Goal: Information Seeking & Learning: Check status

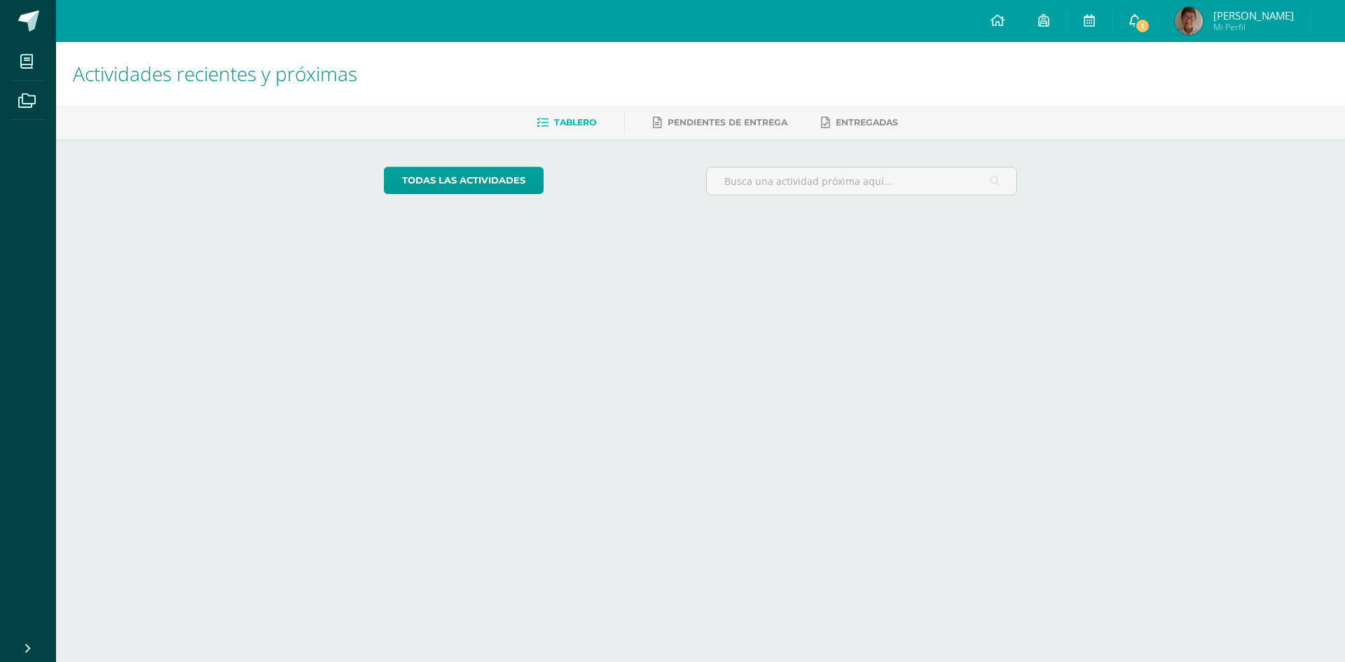
click at [1150, 21] on span "1" at bounding box center [1142, 25] width 15 height 15
drag, startPoint x: 0, startPoint y: 0, endPoint x: 1130, endPoint y: 22, distance: 1130.2
click at [1130, 22] on link "1" at bounding box center [1111, 21] width 45 height 42
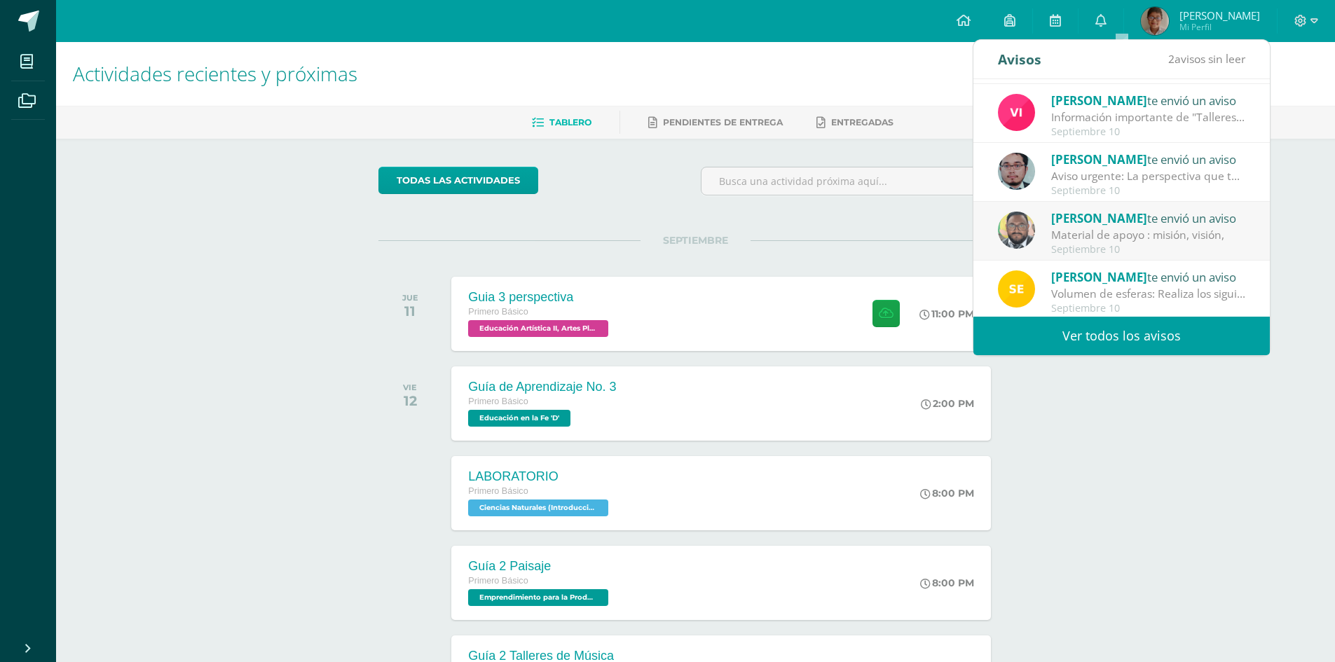
scroll to position [233, 0]
click at [1115, 334] on link "Ver todos los avisos" at bounding box center [1121, 336] width 296 height 39
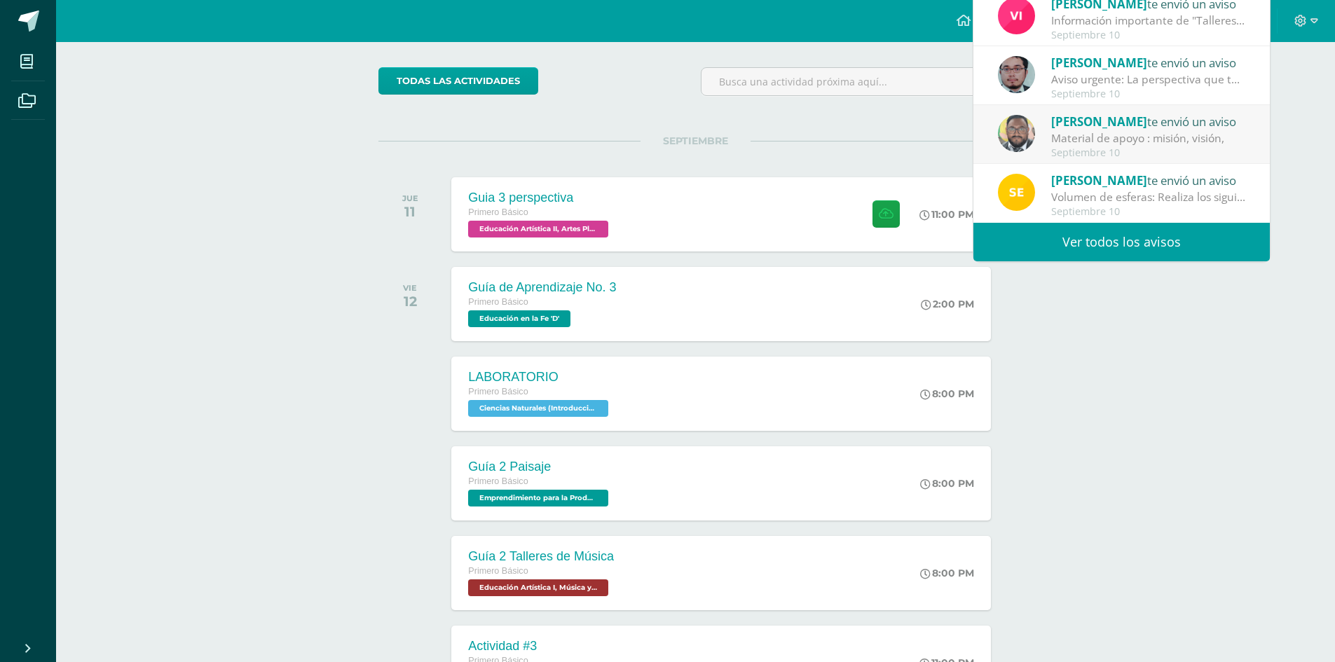
scroll to position [226, 0]
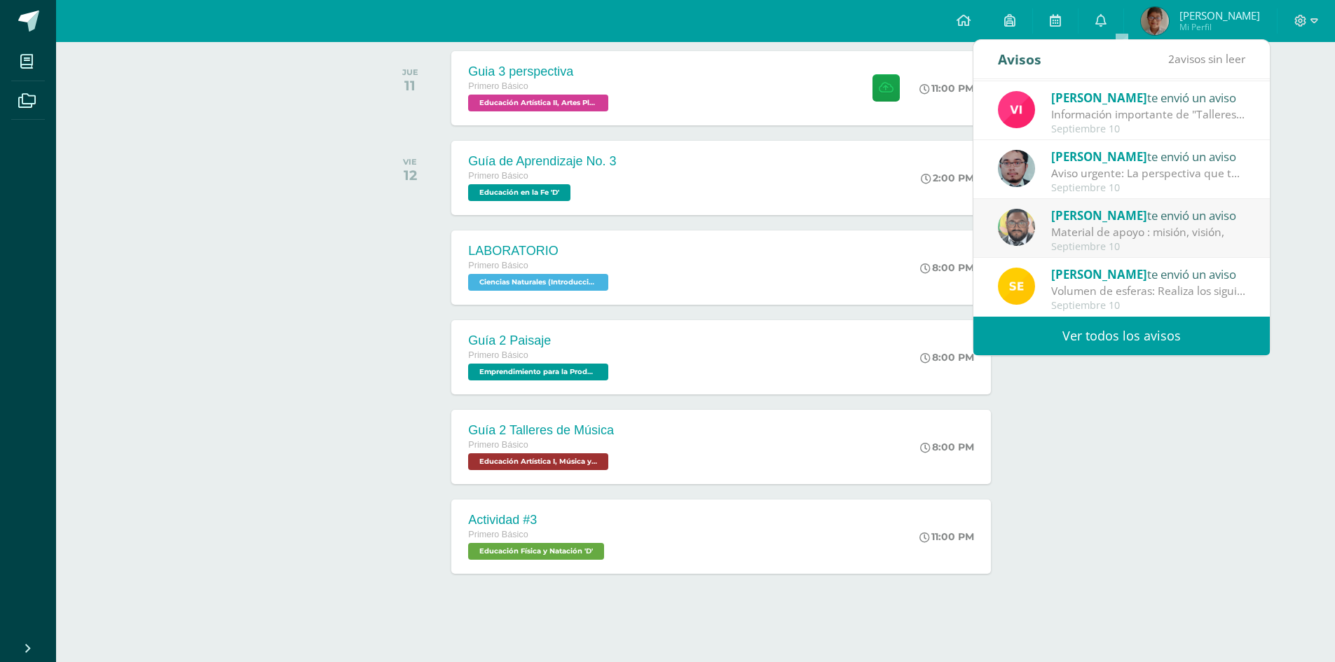
click at [1089, 336] on link "Ver todos los avisos" at bounding box center [1121, 336] width 296 height 39
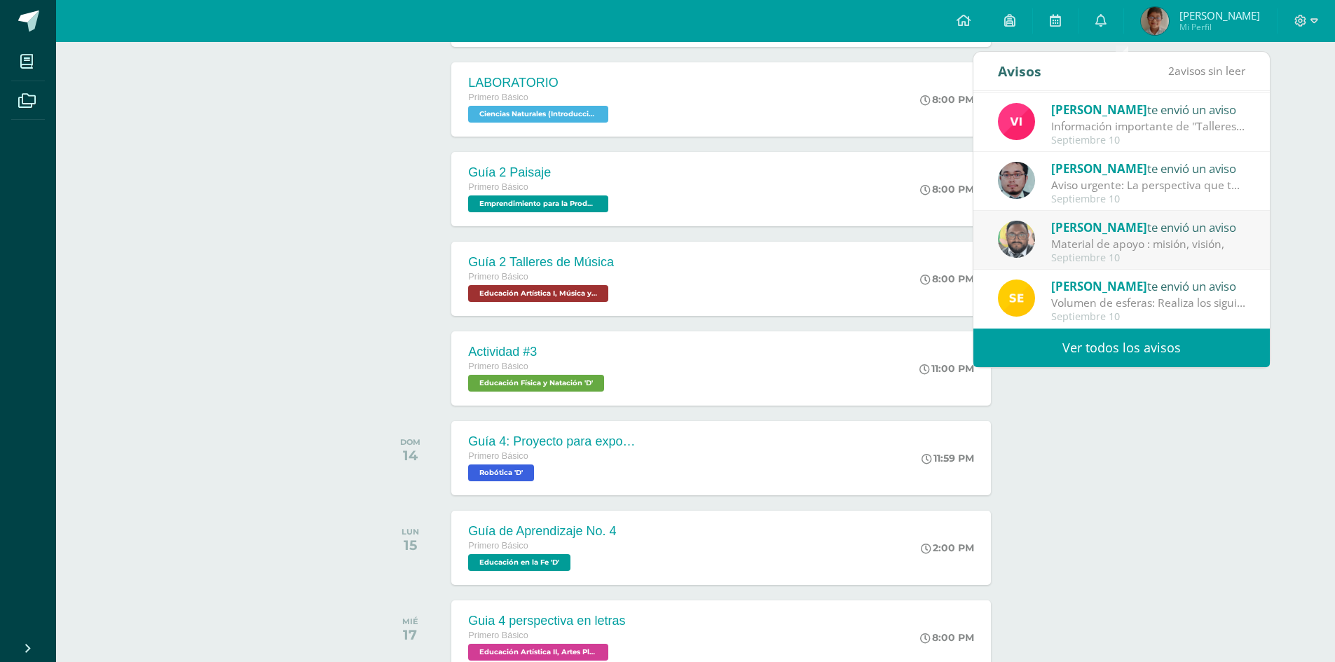
scroll to position [156, 0]
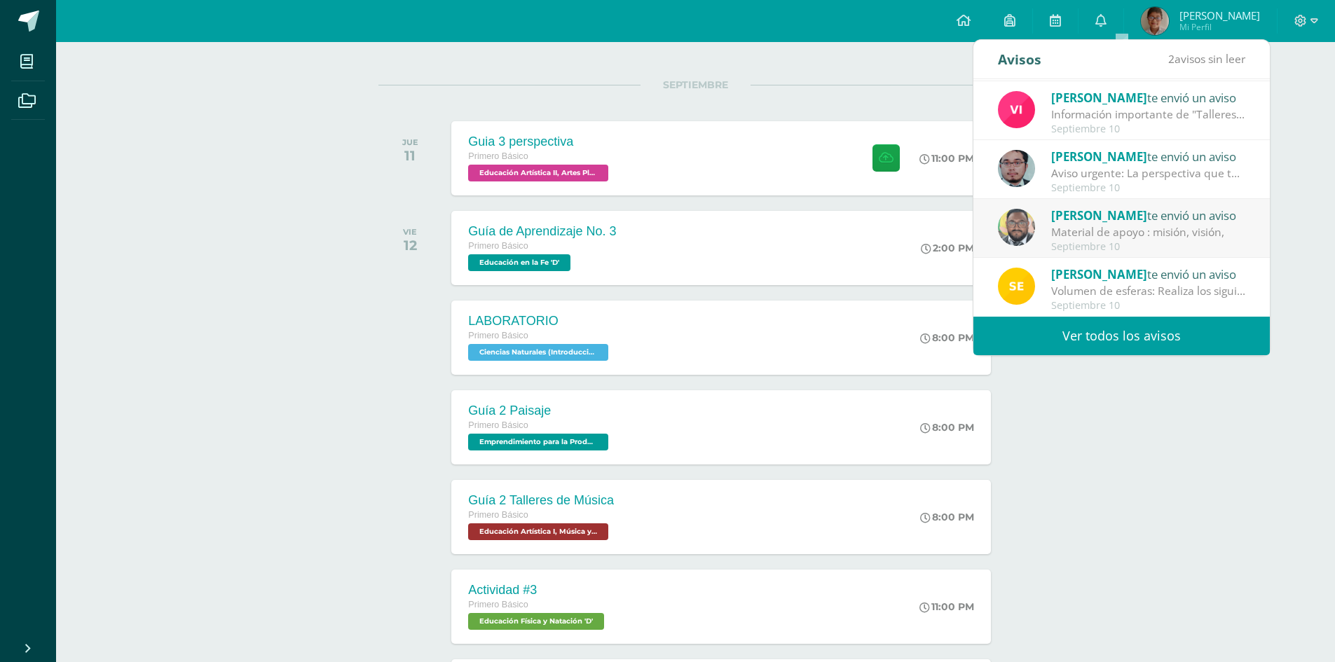
click at [1100, 341] on link "Ver todos los avisos" at bounding box center [1121, 336] width 296 height 39
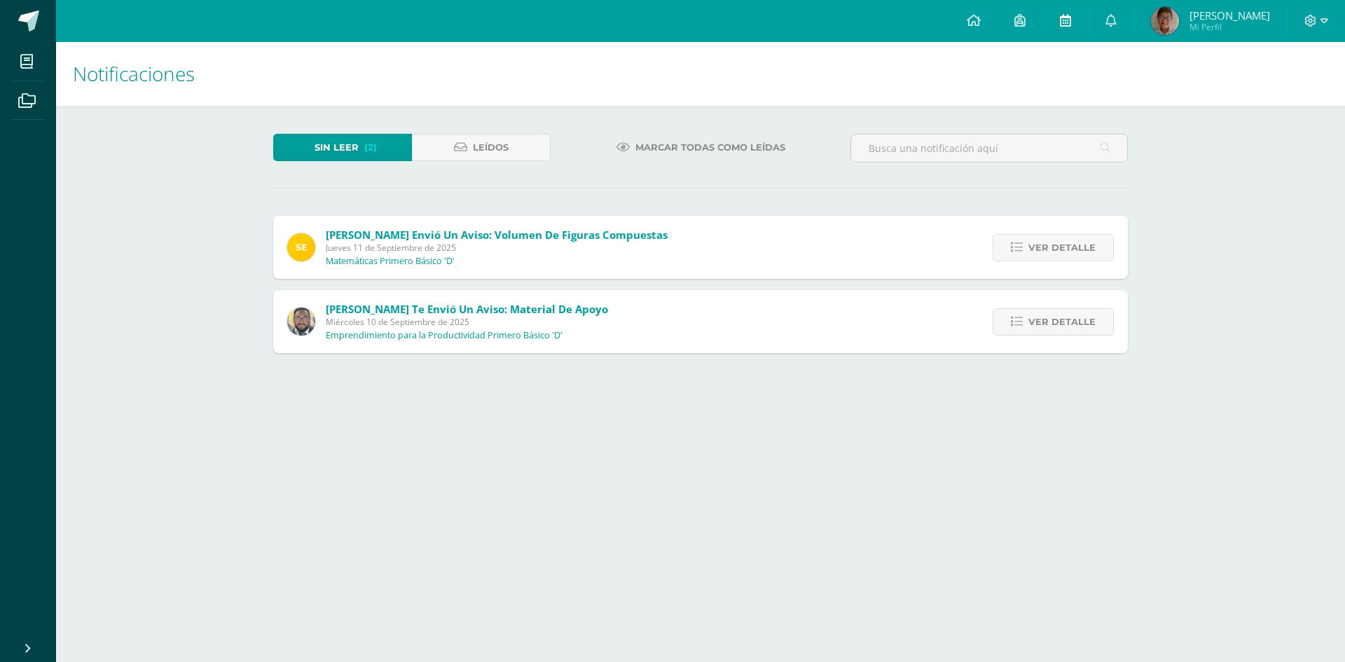
click at [1071, 18] on icon at bounding box center [1065, 20] width 11 height 13
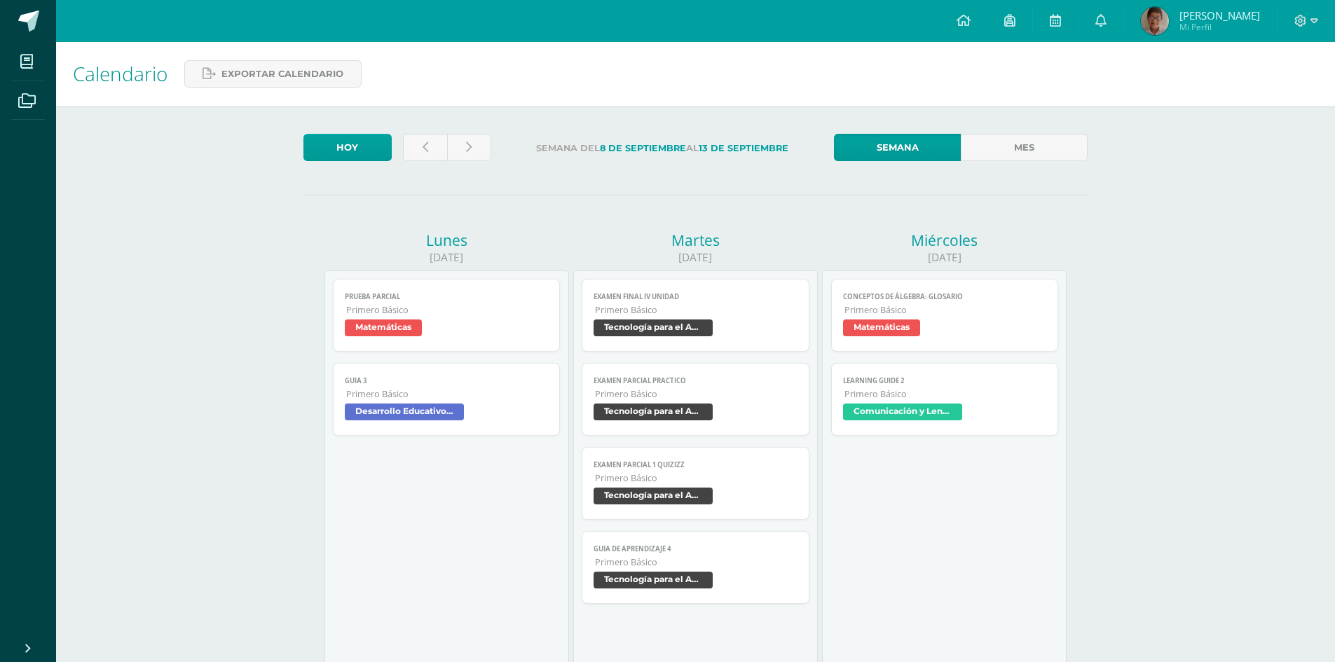
click at [1169, 12] on img at bounding box center [1155, 21] width 28 height 28
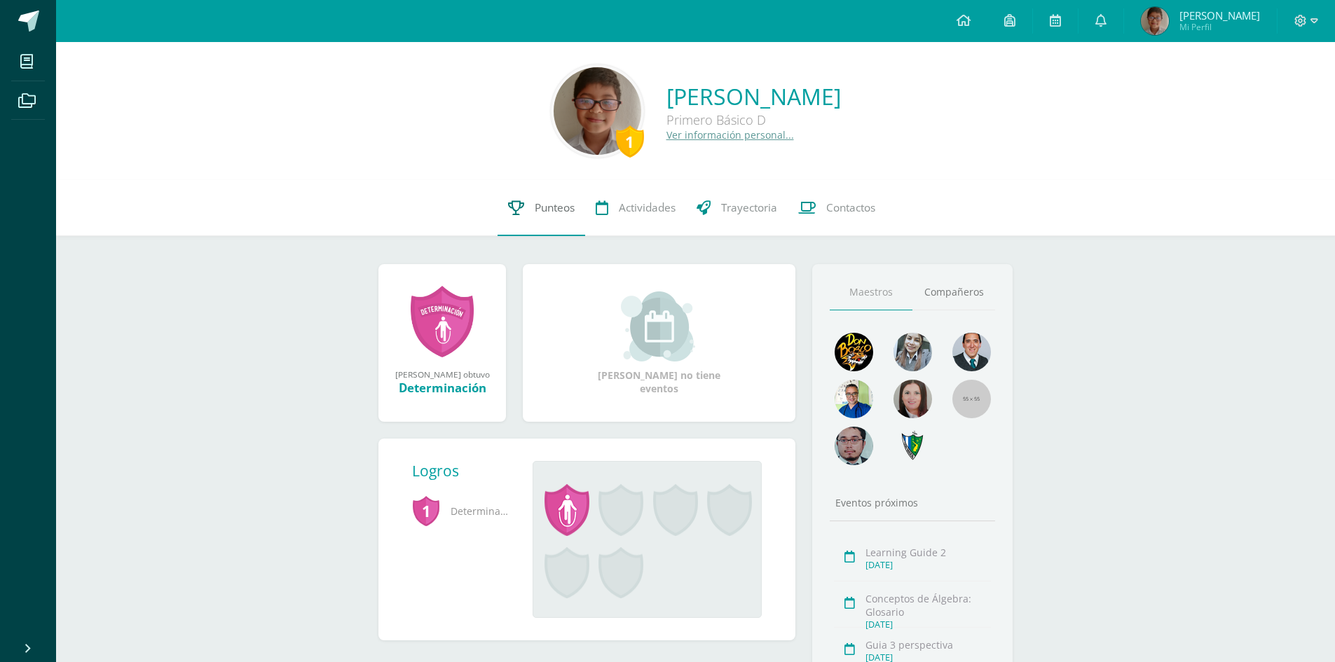
click at [522, 207] on link "Punteos" at bounding box center [541, 208] width 88 height 56
click at [1123, 22] on link at bounding box center [1100, 21] width 45 height 42
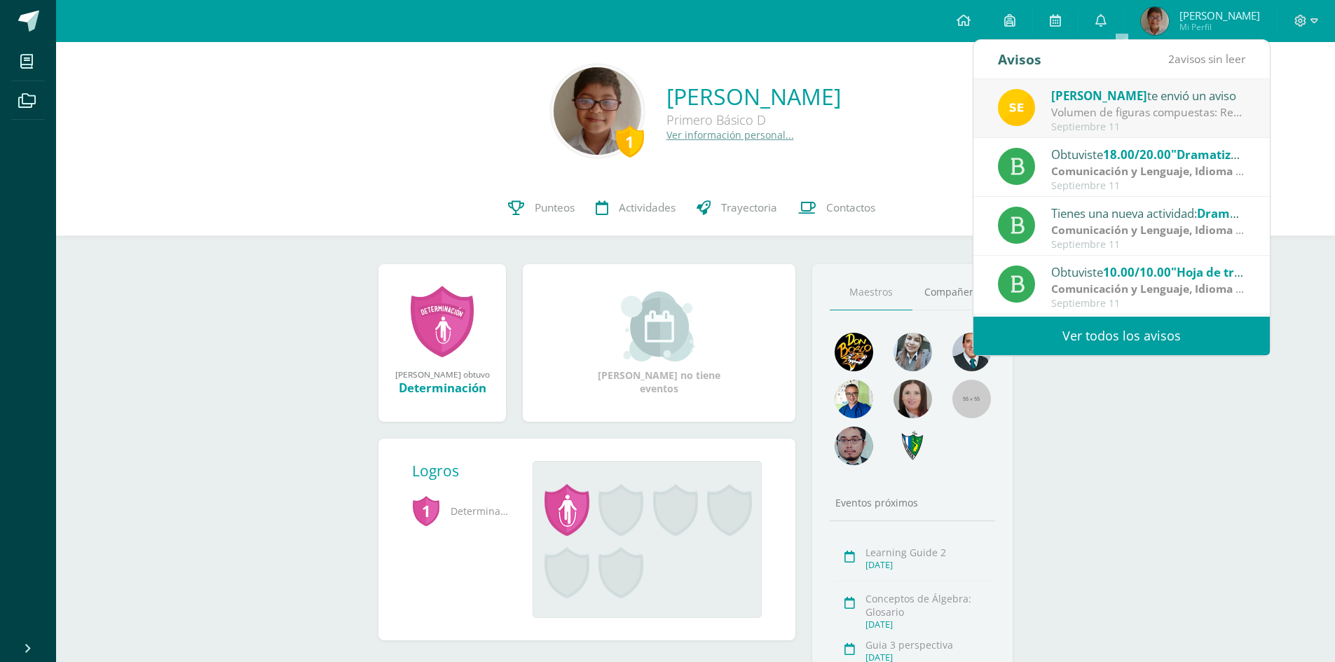
click at [1104, 326] on link "Ver todos los avisos" at bounding box center [1121, 336] width 296 height 39
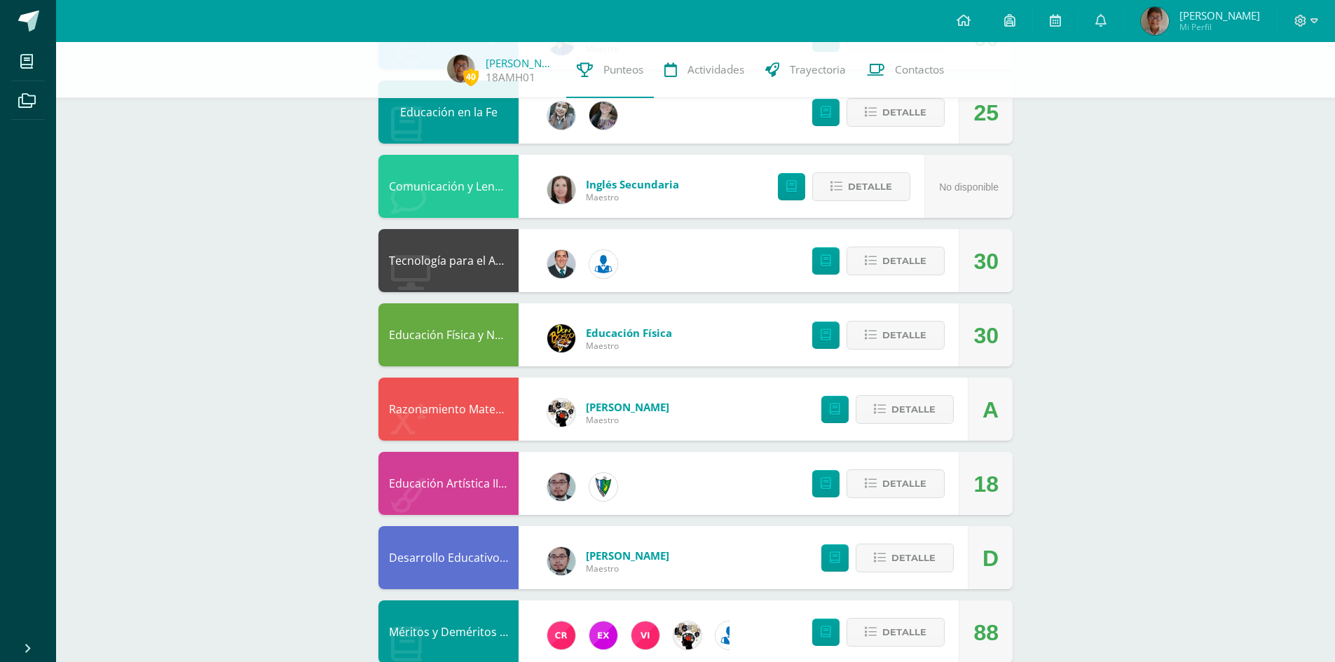
scroll to position [560, 0]
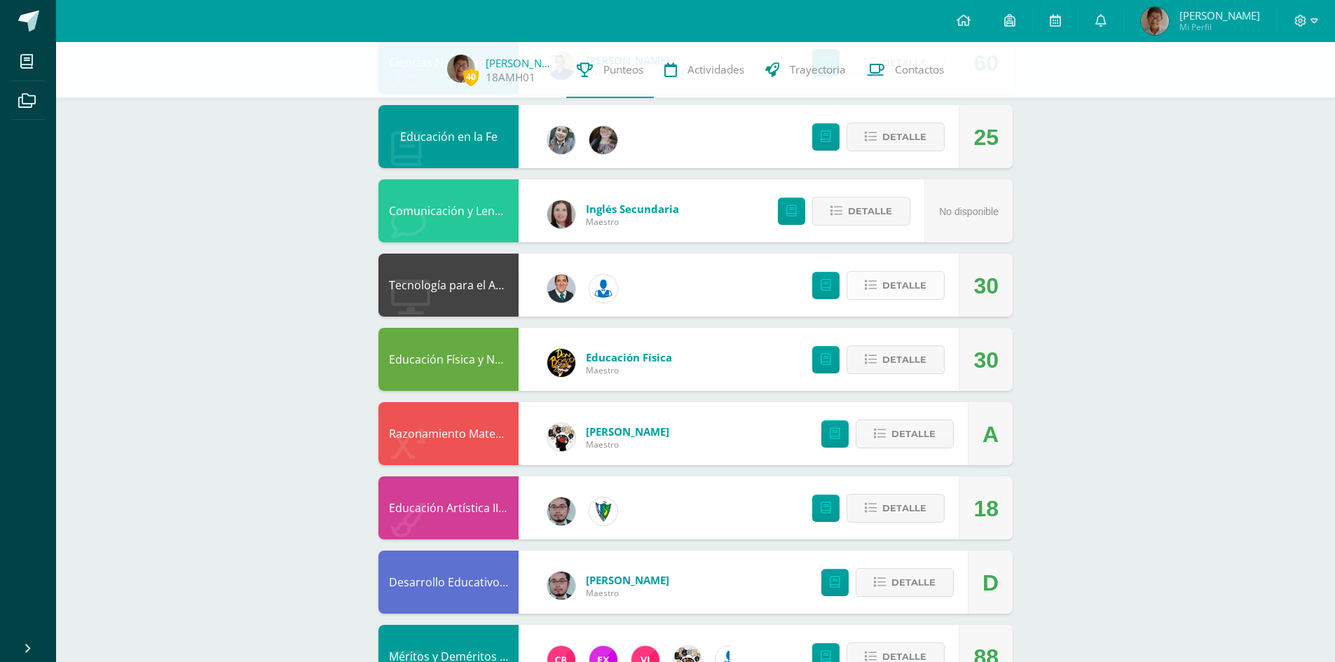
click at [899, 289] on span "Detalle" at bounding box center [904, 286] width 44 height 26
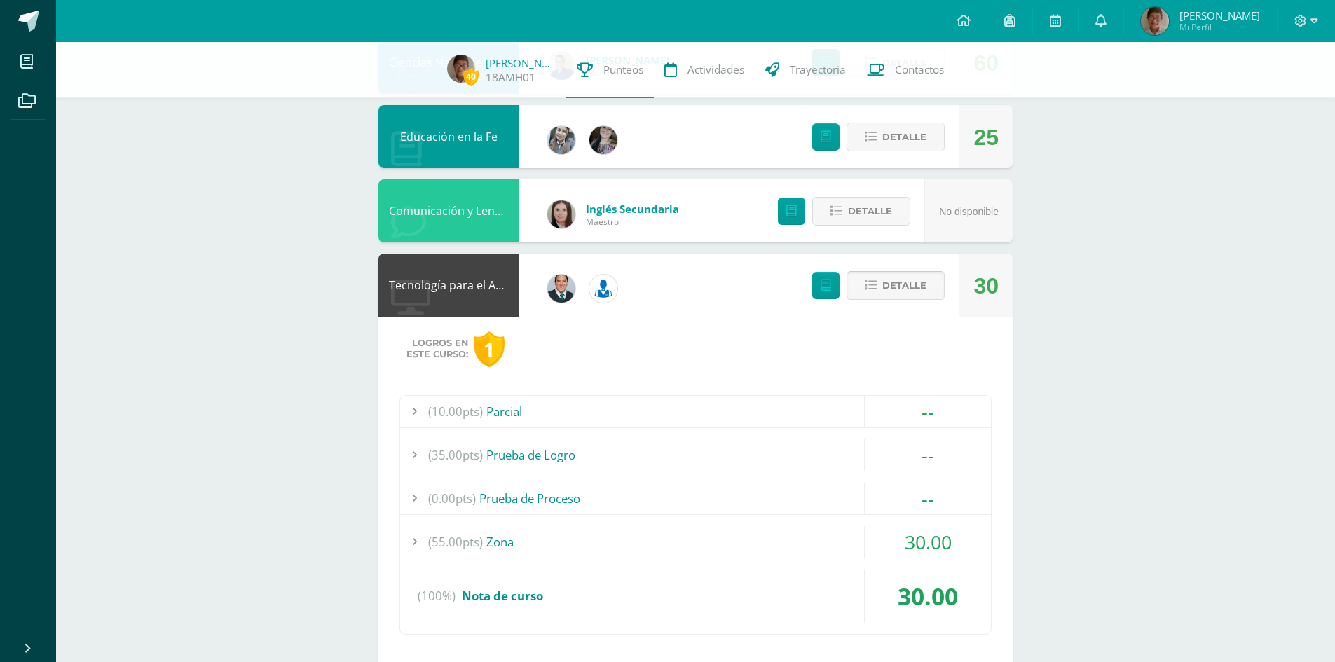
click at [921, 294] on span "Detalle" at bounding box center [904, 286] width 44 height 26
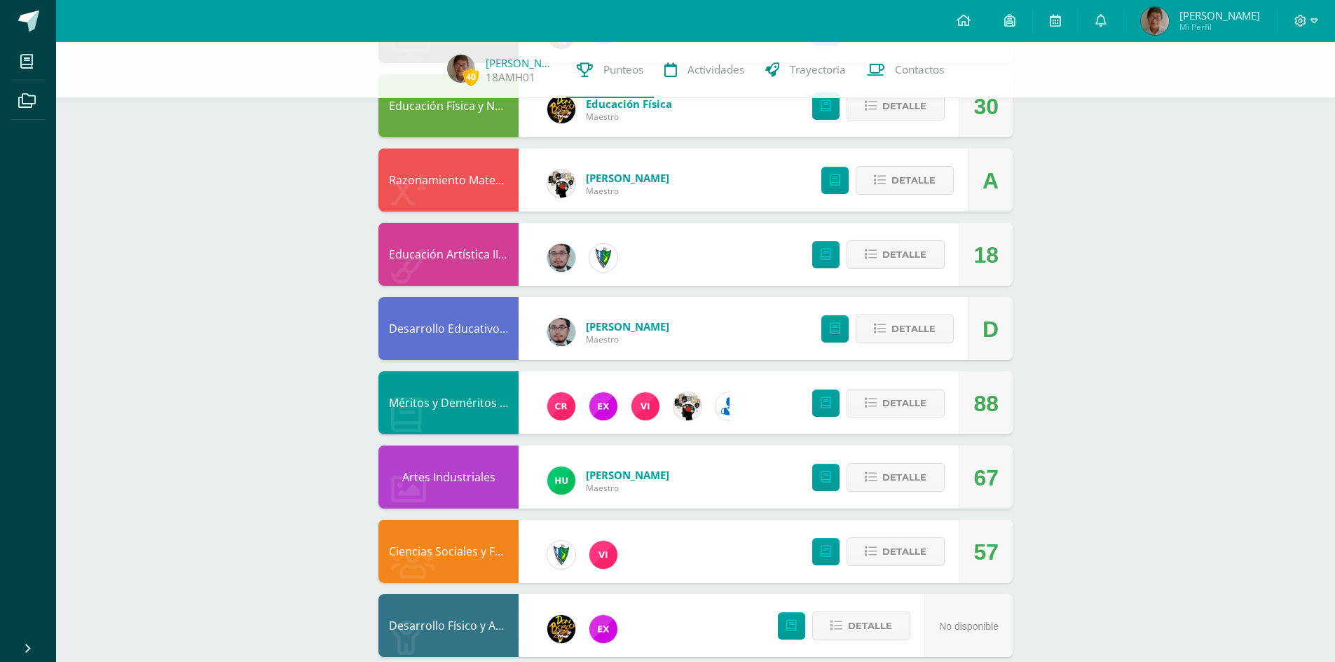
scroll to position [837, 0]
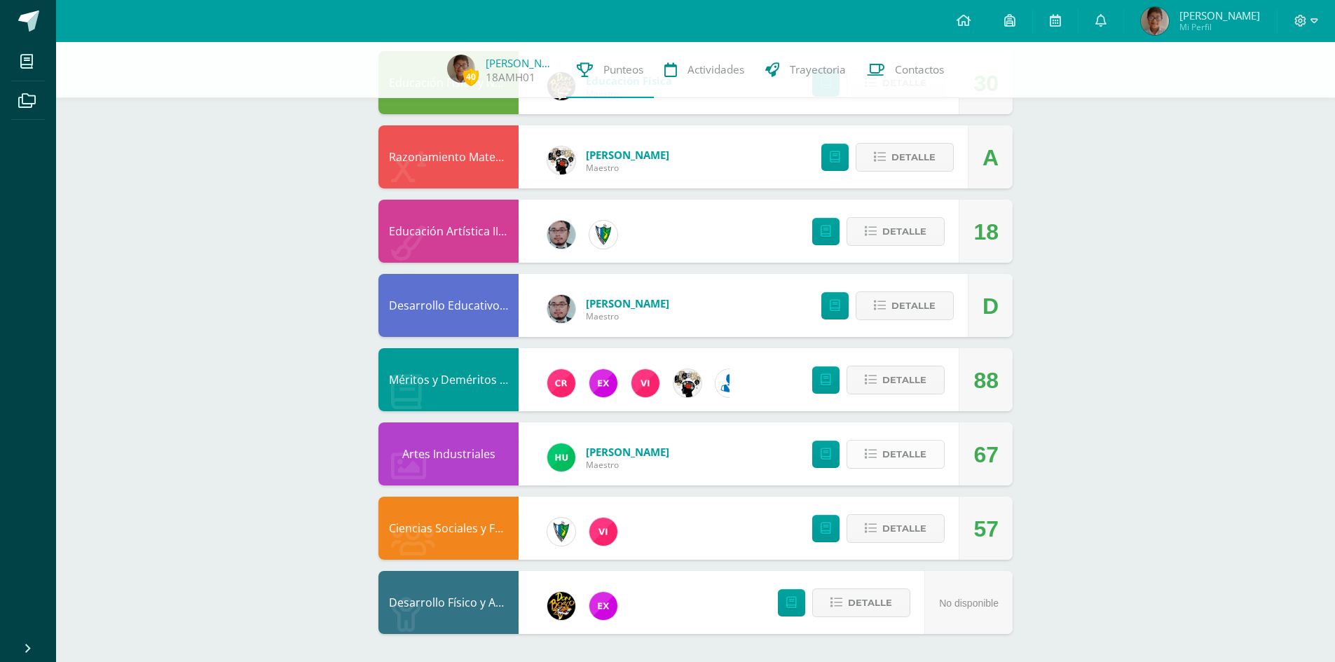
click at [921, 452] on span "Detalle" at bounding box center [904, 454] width 44 height 26
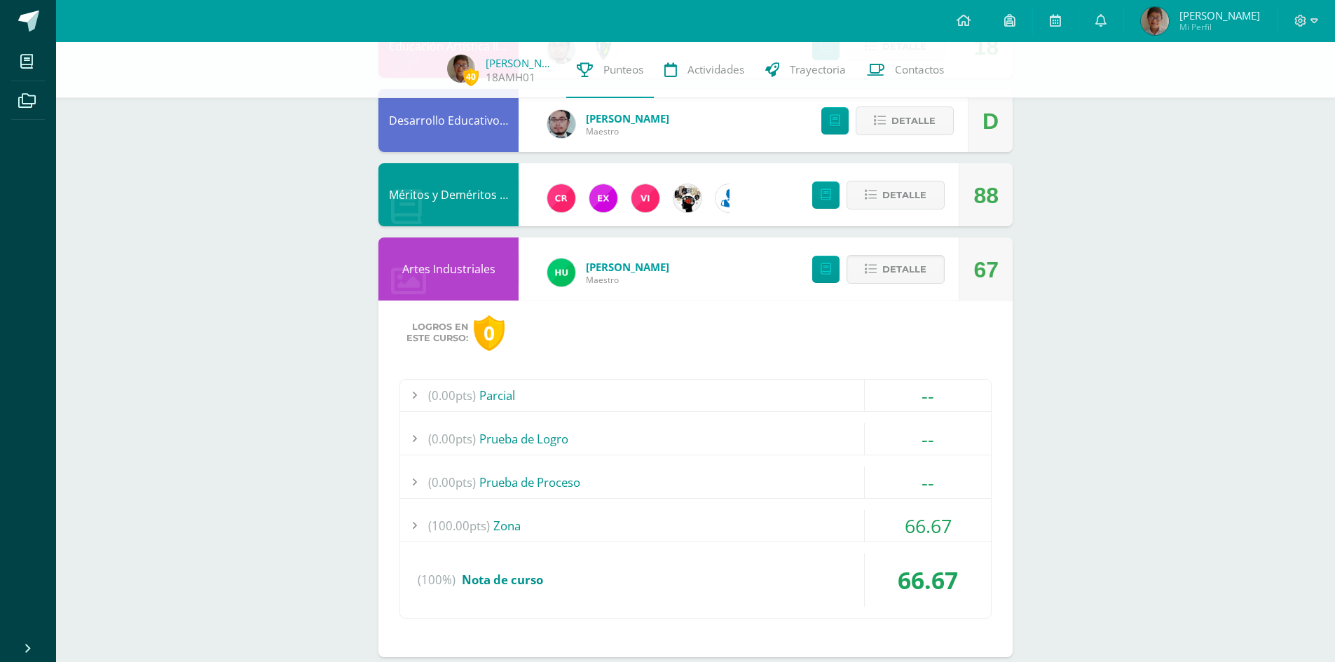
scroll to position [1047, 0]
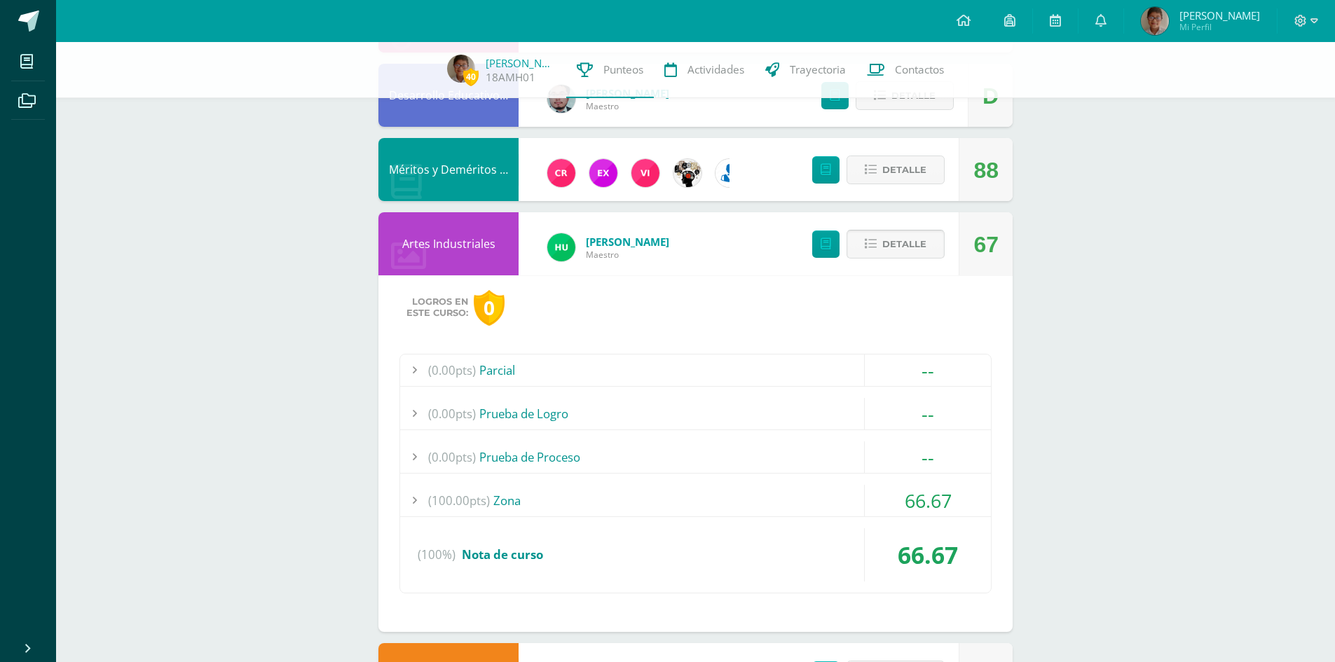
click at [878, 242] on button "Detalle" at bounding box center [895, 244] width 98 height 29
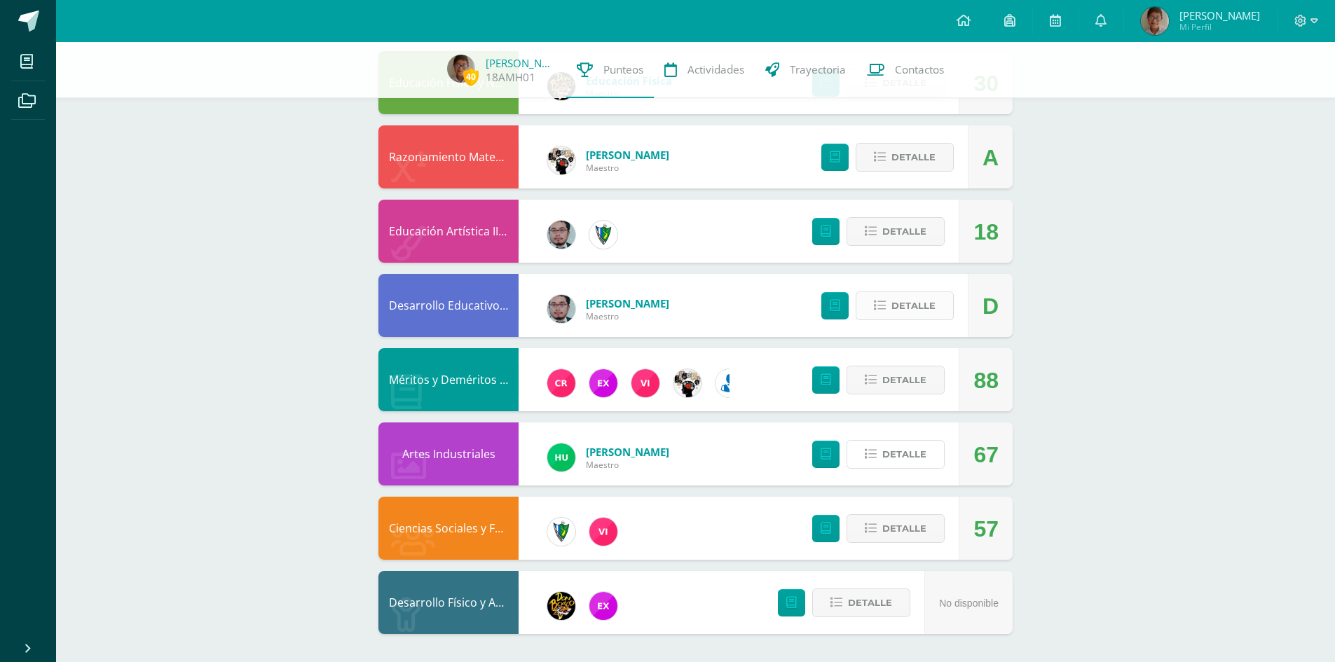
scroll to position [837, 0]
click at [906, 526] on span "Detalle" at bounding box center [904, 529] width 44 height 26
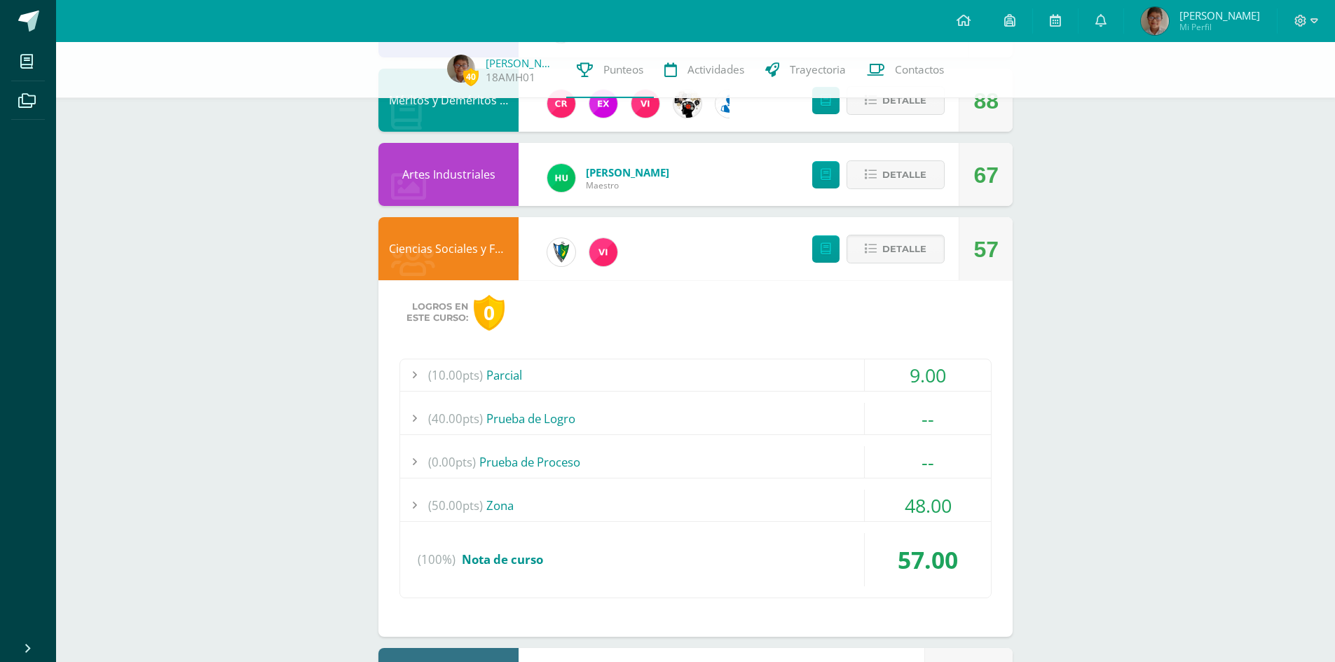
scroll to position [1117, 0]
click at [890, 238] on span "Detalle" at bounding box center [904, 248] width 44 height 26
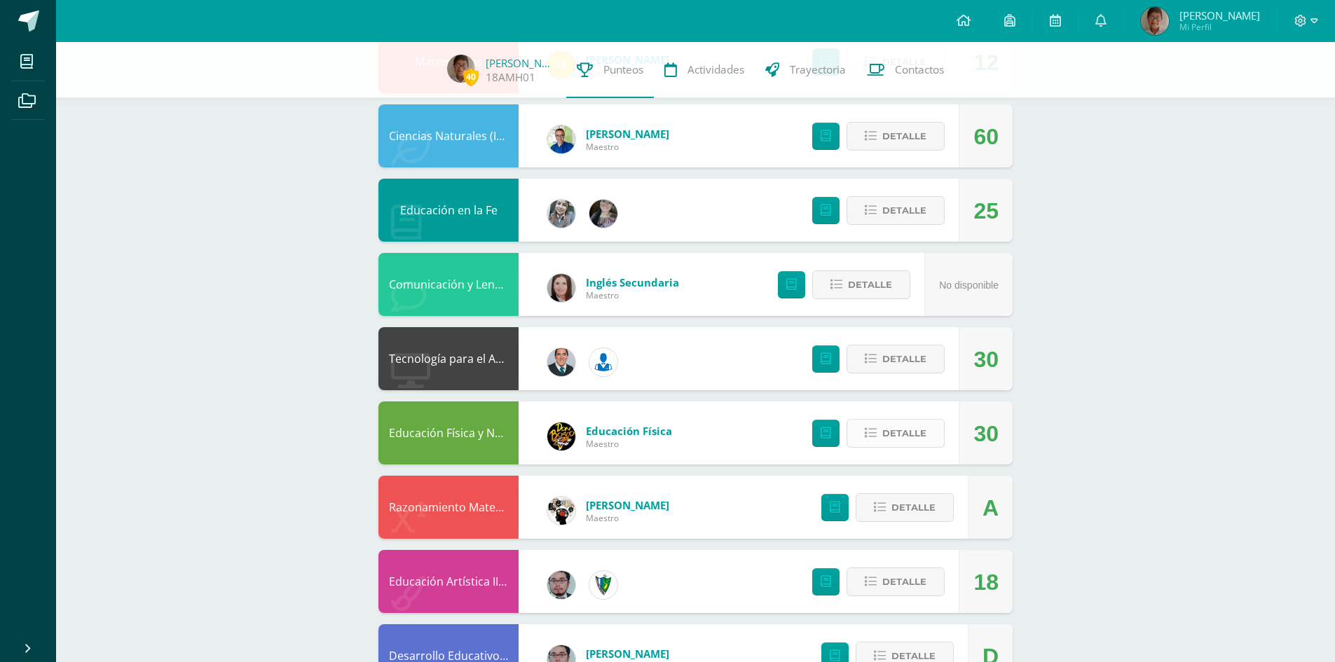
scroll to position [277, 0]
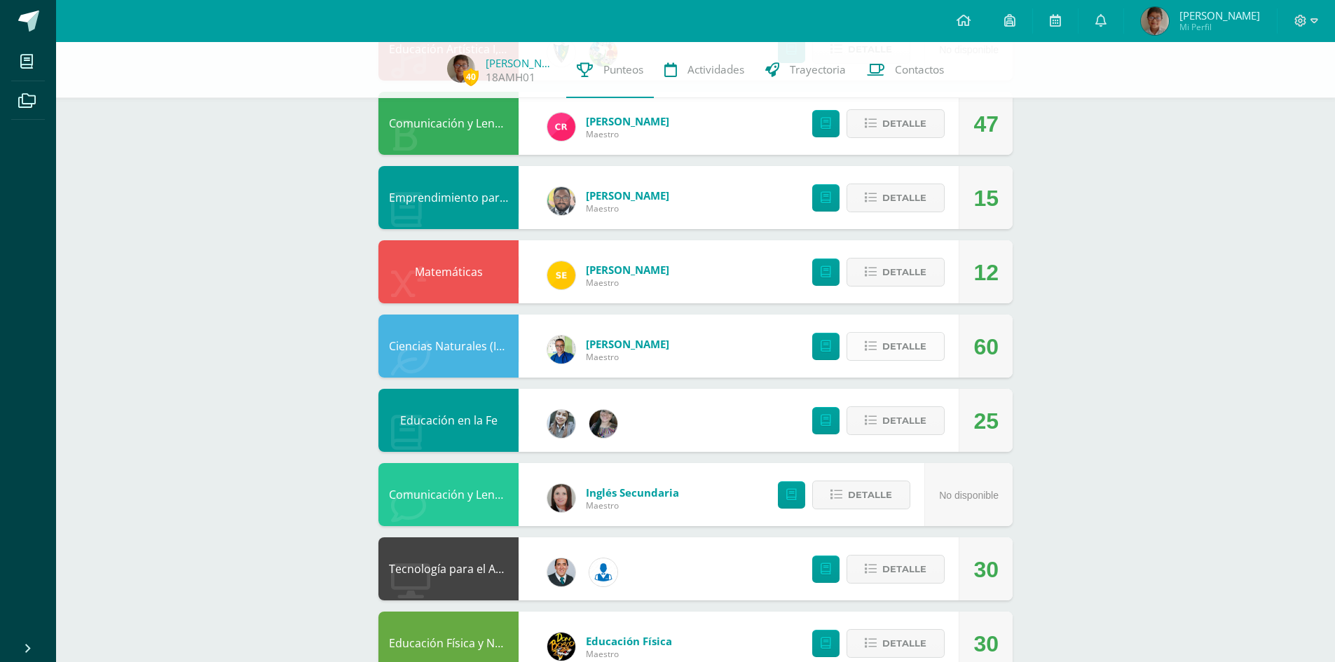
click at [893, 353] on span "Detalle" at bounding box center [904, 346] width 44 height 26
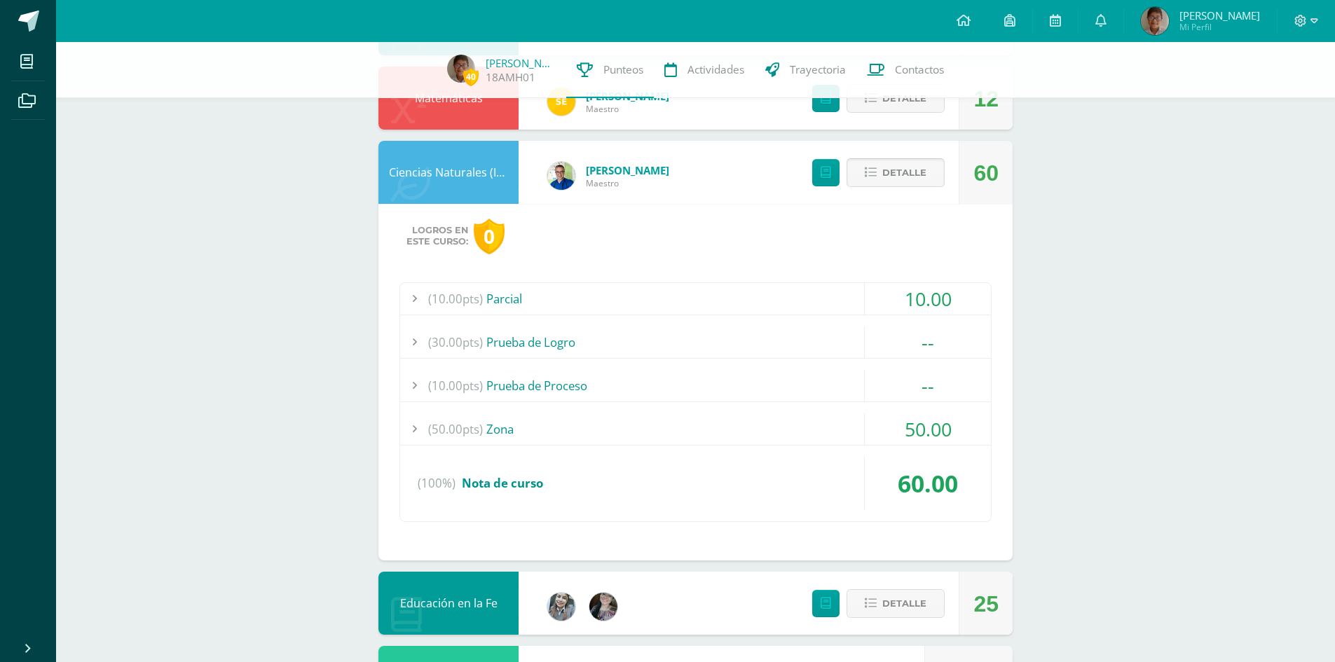
scroll to position [487, 0]
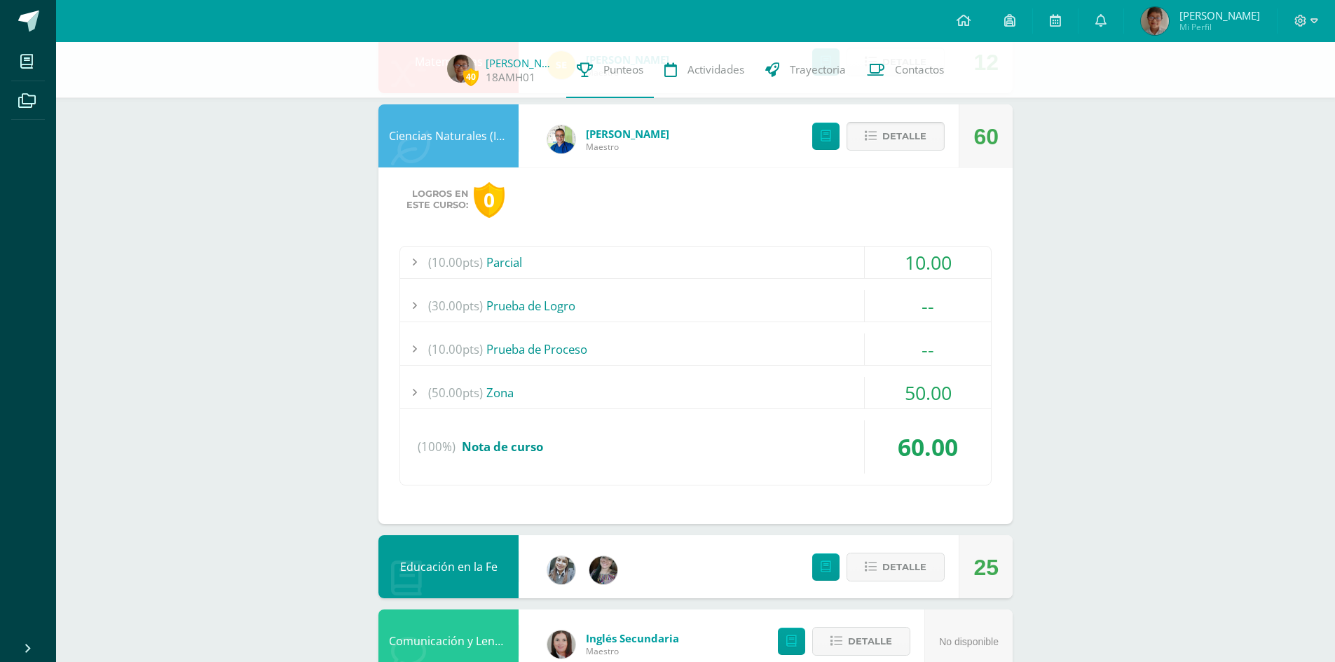
click at [892, 132] on span "Detalle" at bounding box center [904, 136] width 44 height 26
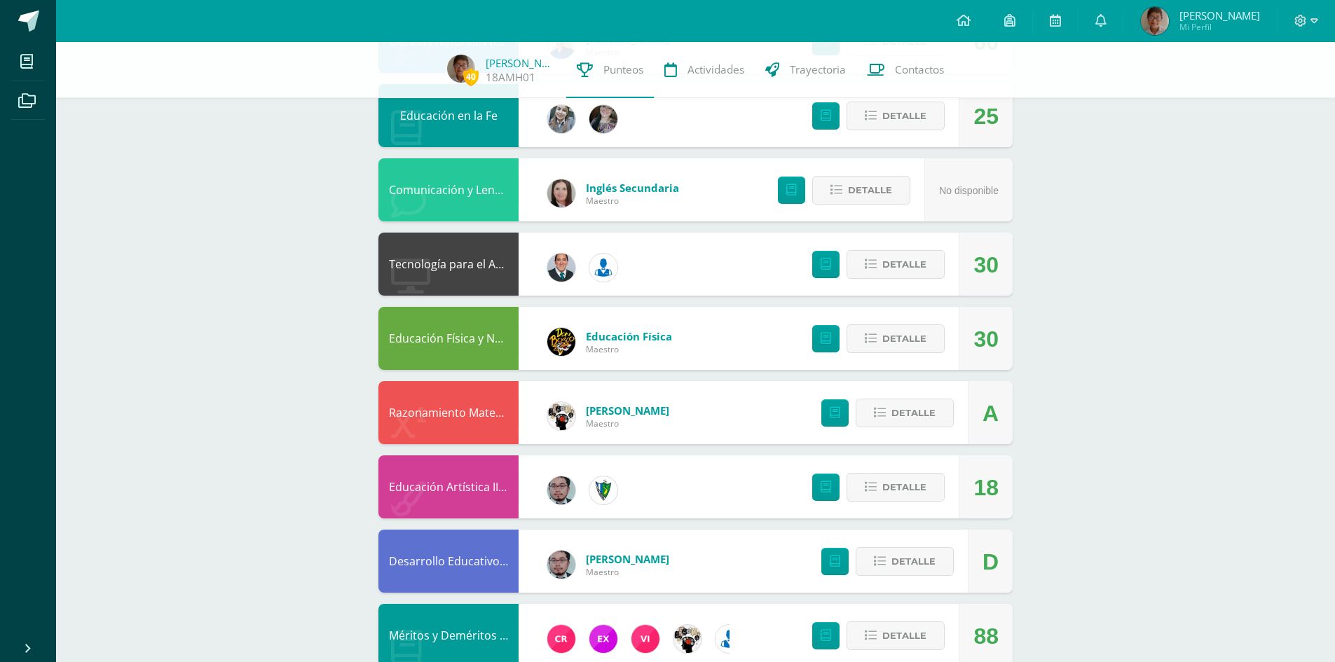
scroll to position [557, 0]
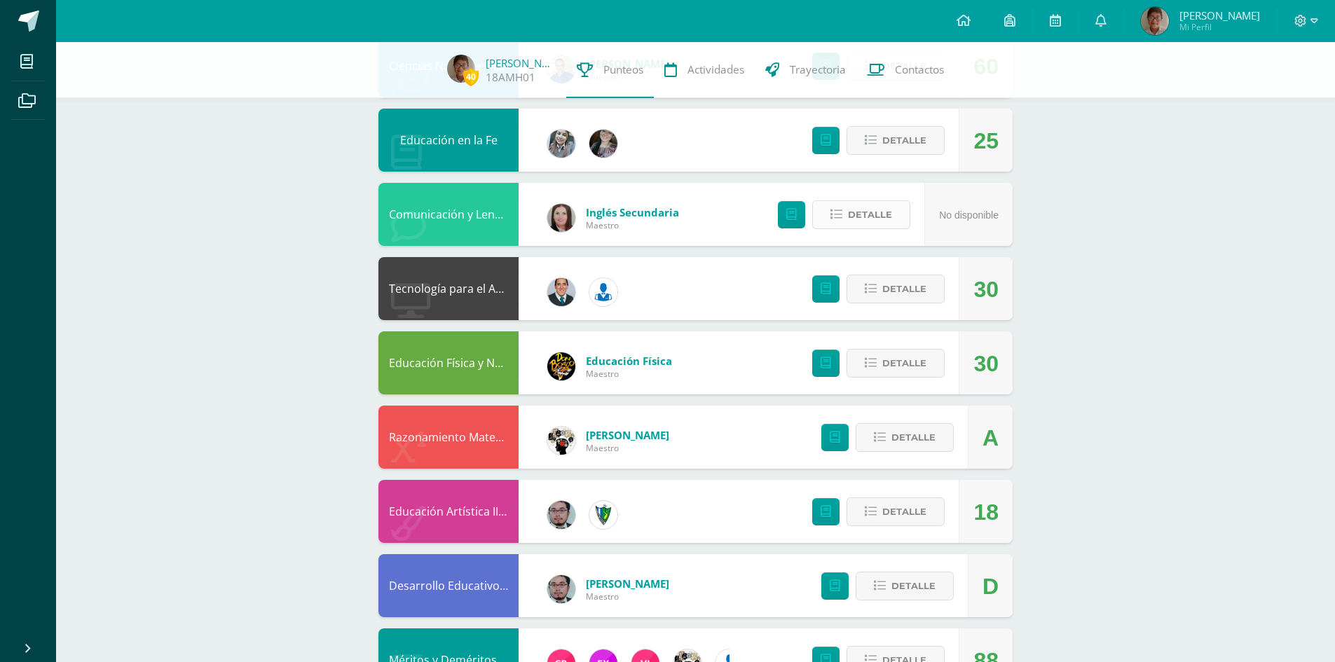
click at [881, 207] on span "Detalle" at bounding box center [870, 215] width 44 height 26
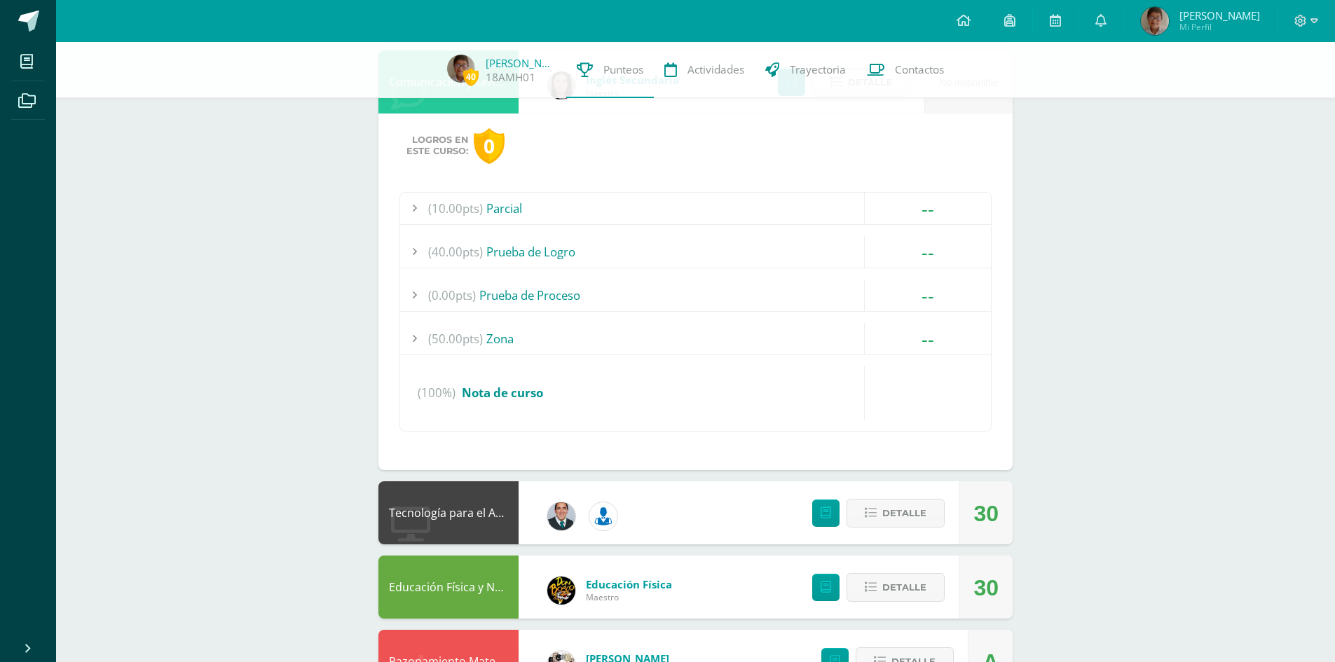
scroll to position [911, 0]
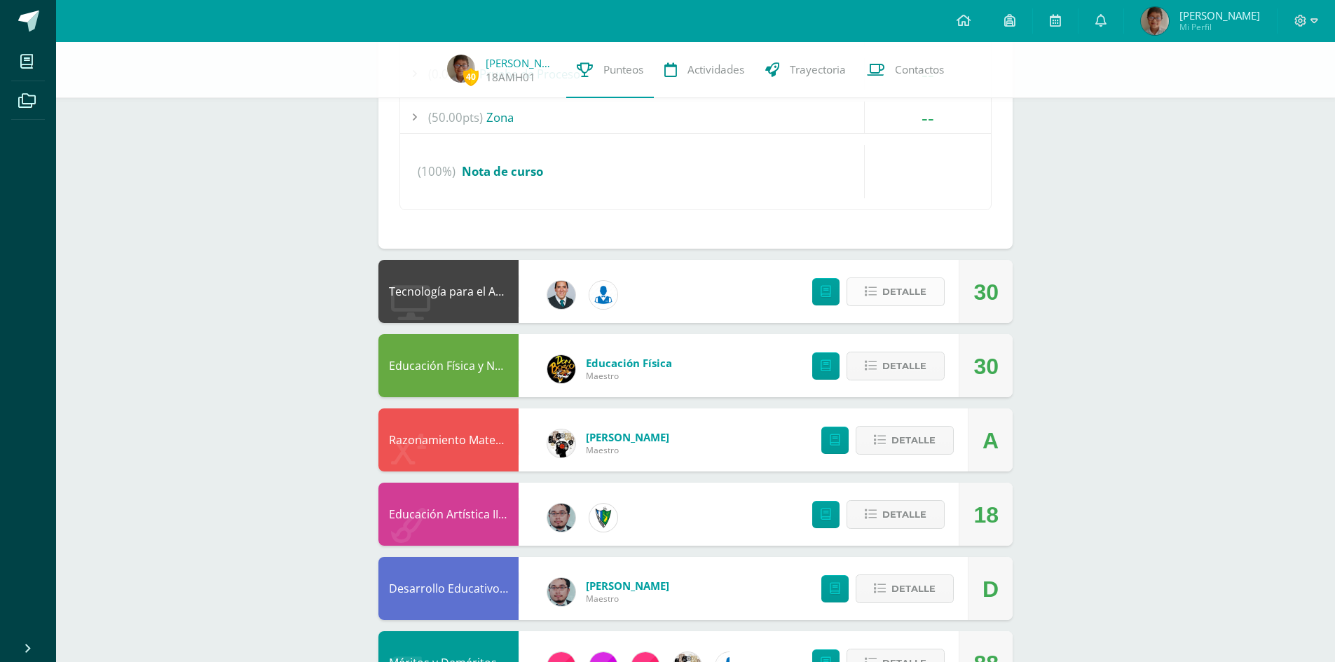
click at [900, 287] on span "Detalle" at bounding box center [904, 292] width 44 height 26
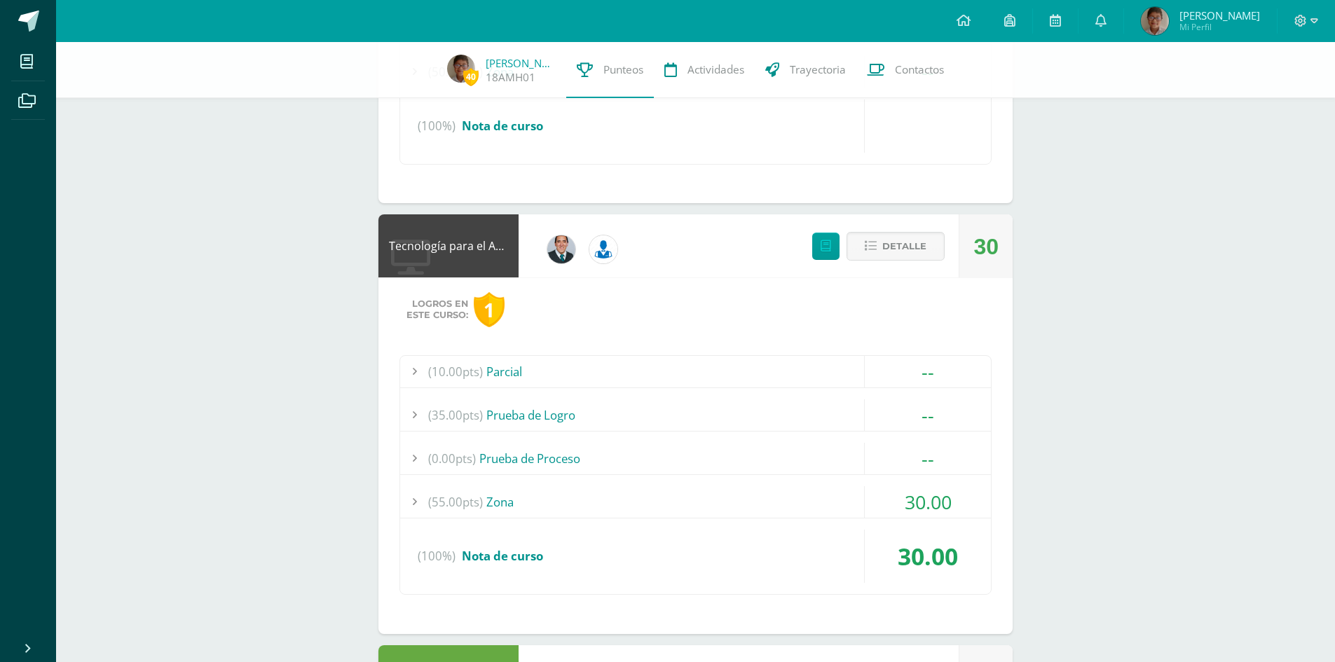
scroll to position [981, 0]
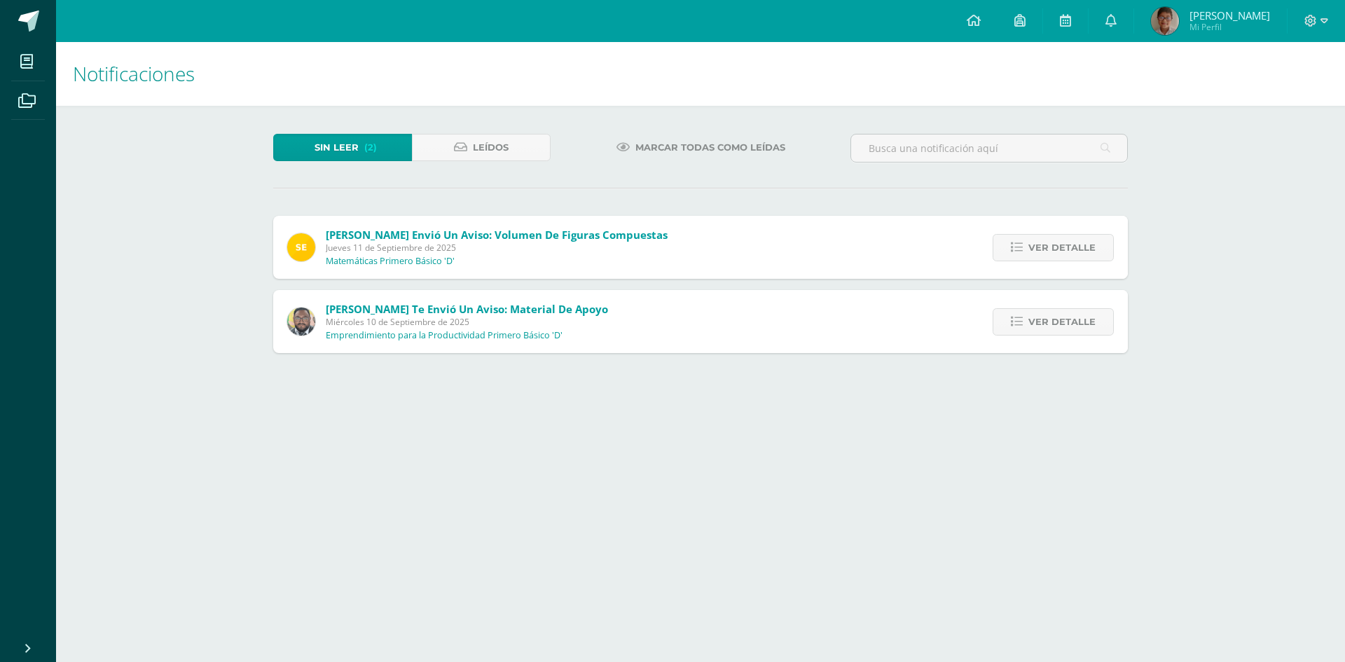
click at [1179, 15] on img at bounding box center [1165, 21] width 28 height 28
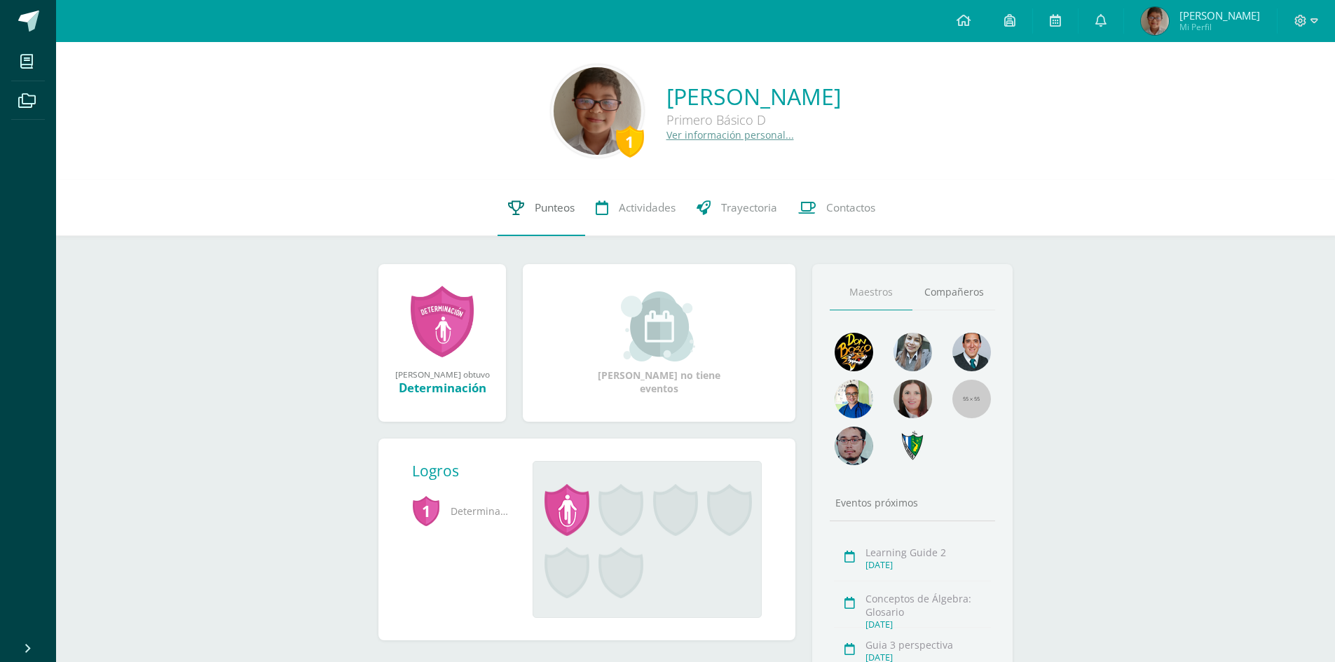
click at [574, 197] on link "Punteos" at bounding box center [541, 208] width 88 height 56
click at [543, 198] on link "Punteos" at bounding box center [541, 208] width 88 height 56
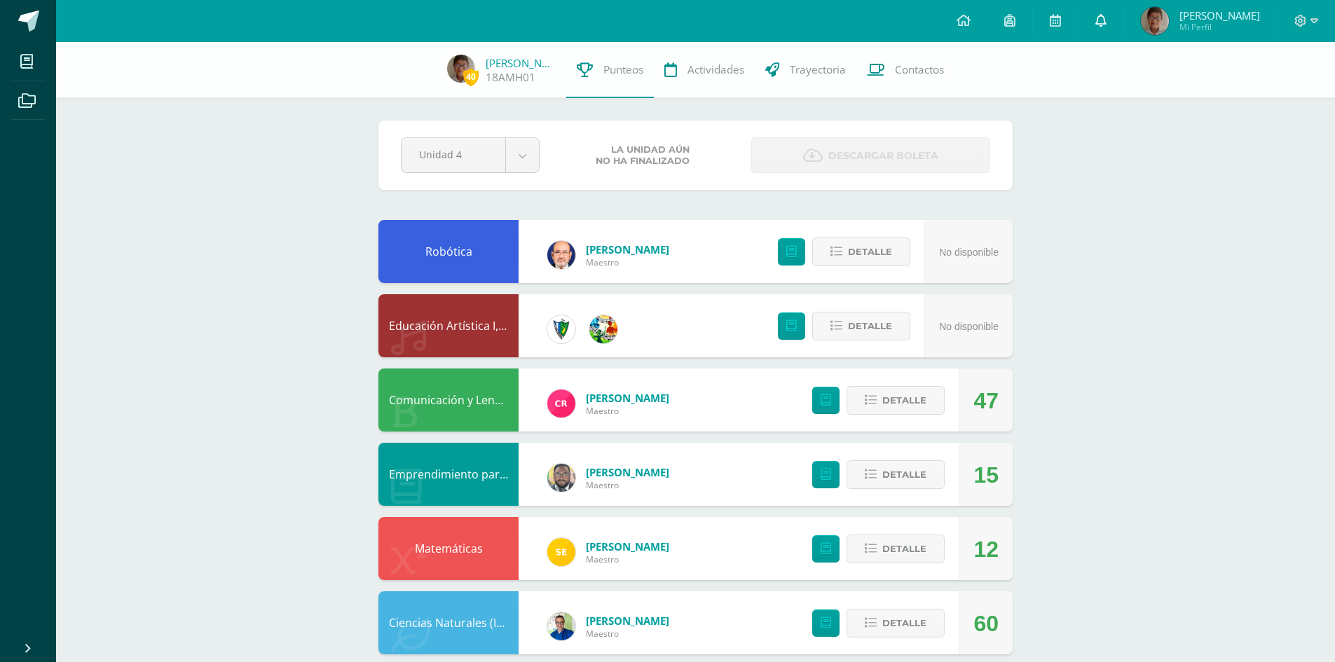
click at [1106, 23] on icon at bounding box center [1100, 20] width 11 height 13
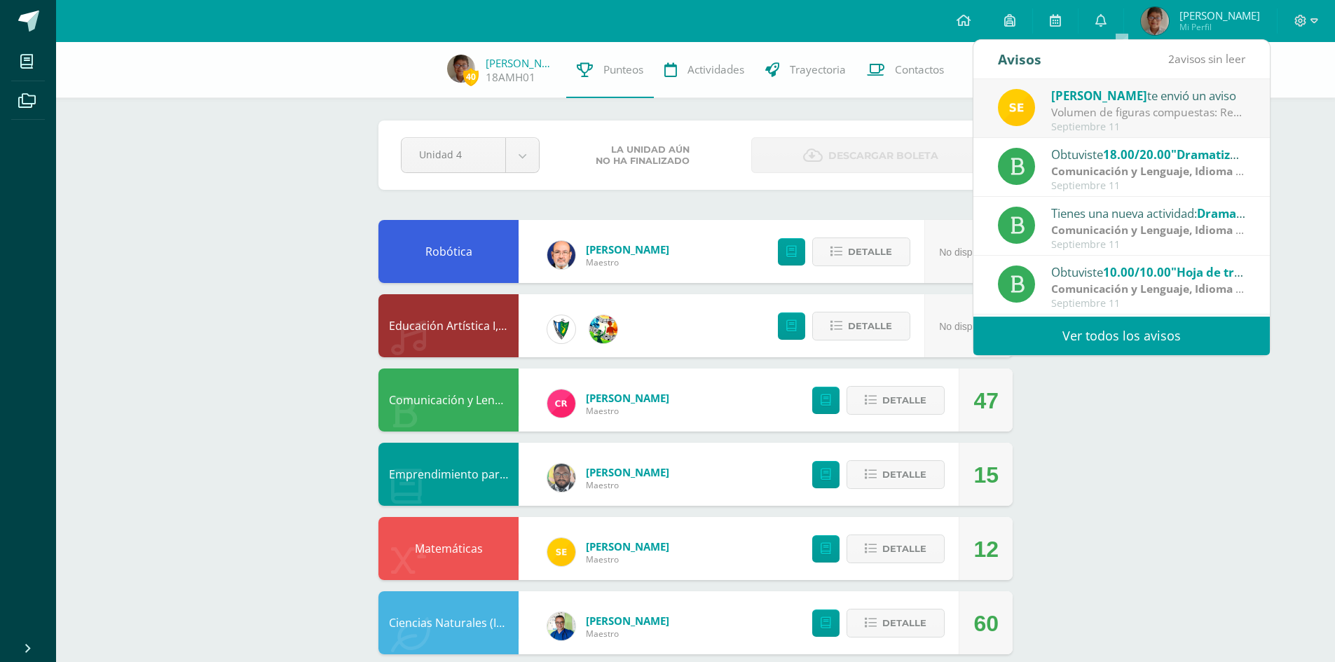
click at [1086, 340] on link "Ver todos los avisos" at bounding box center [1121, 336] width 296 height 39
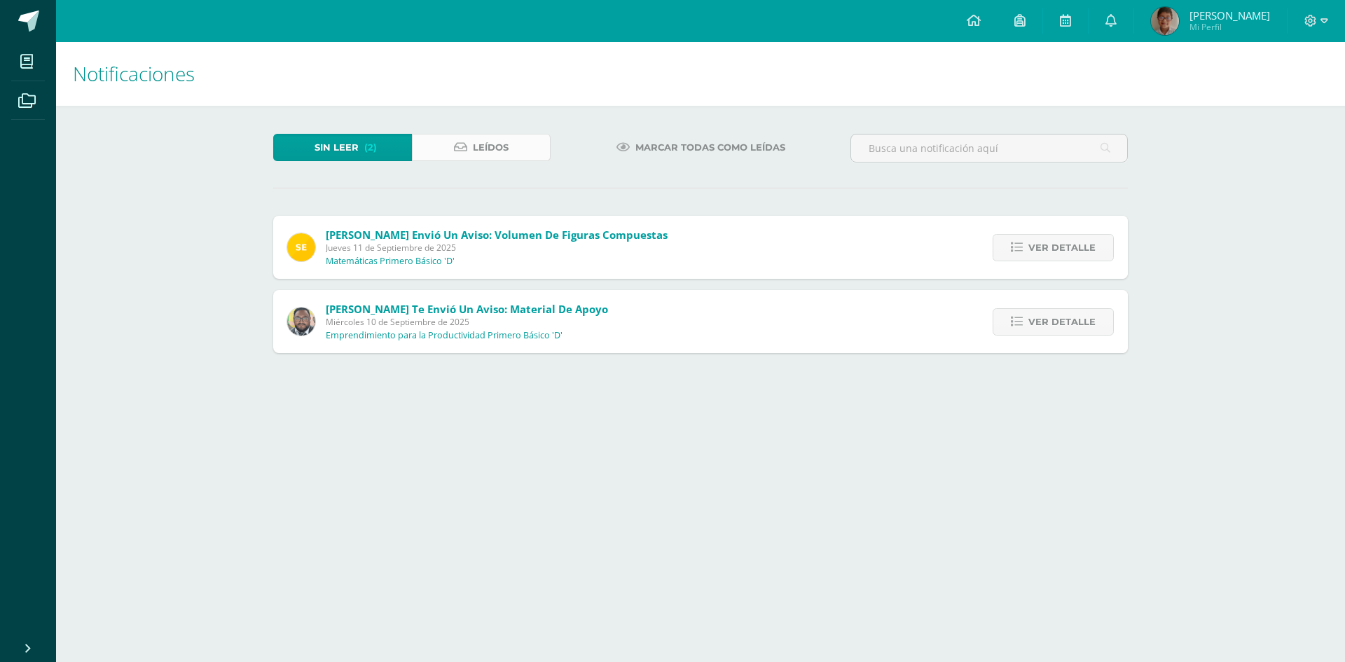
click at [453, 156] on link "Leídos" at bounding box center [481, 147] width 139 height 27
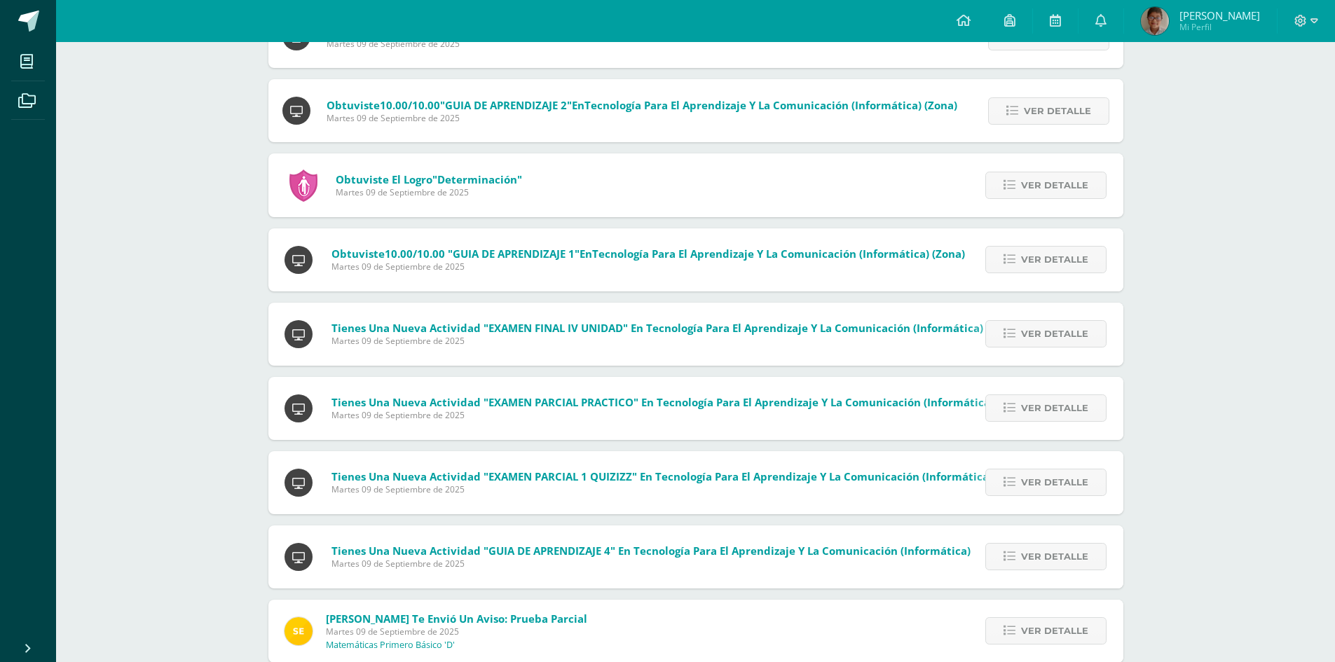
scroll to position [801, 0]
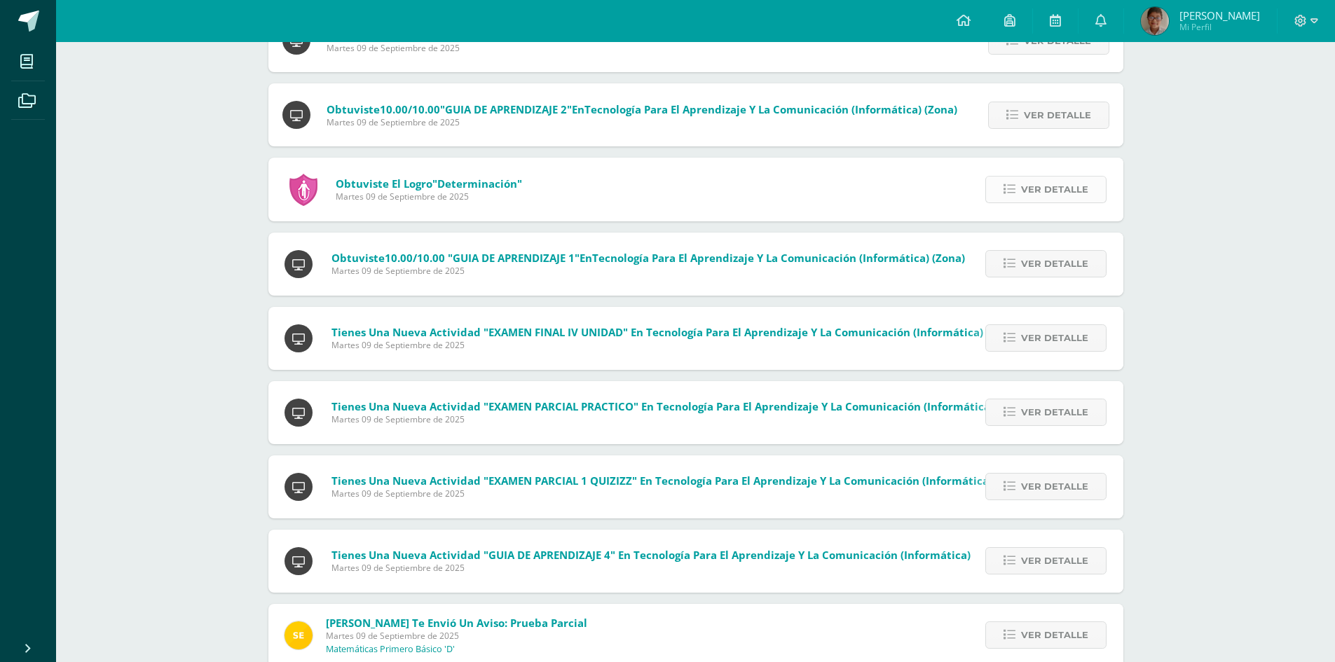
click at [1096, 188] on link "Ver detalle" at bounding box center [1045, 189] width 121 height 27
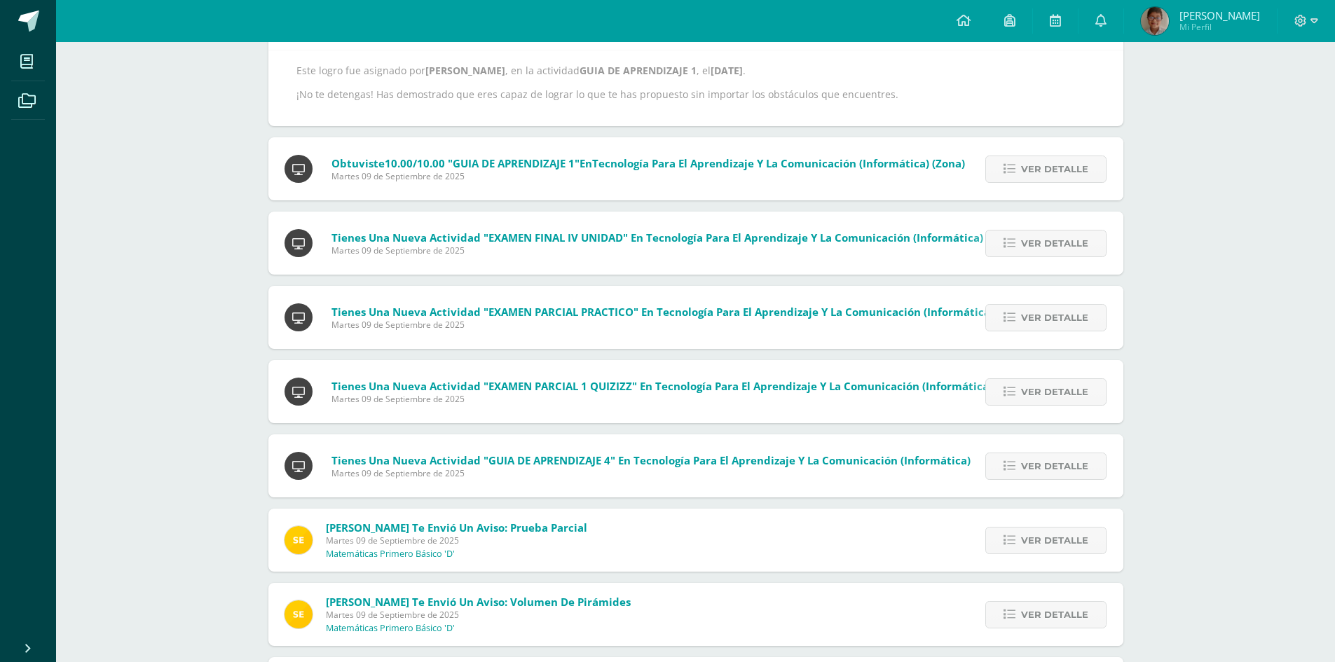
scroll to position [871, 0]
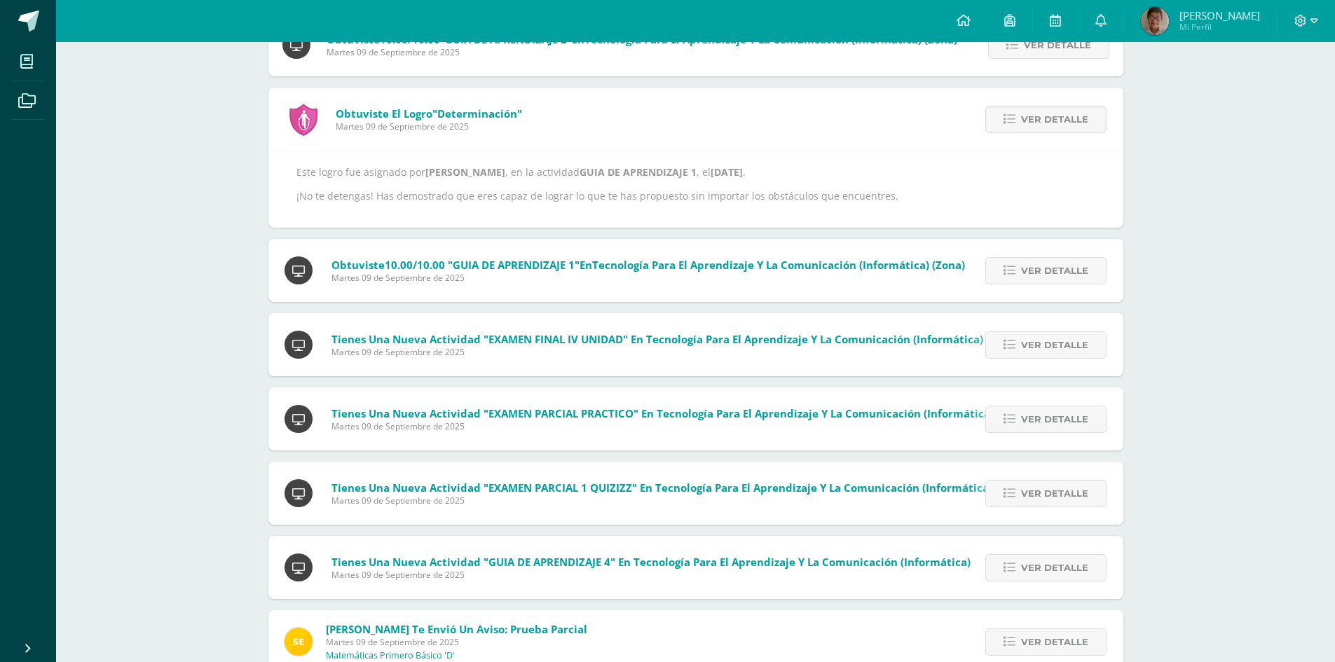
click at [1192, 22] on span "Andy Fabián Mi Perfil" at bounding box center [1200, 21] width 125 height 28
click at [1169, 18] on img at bounding box center [1155, 21] width 28 height 28
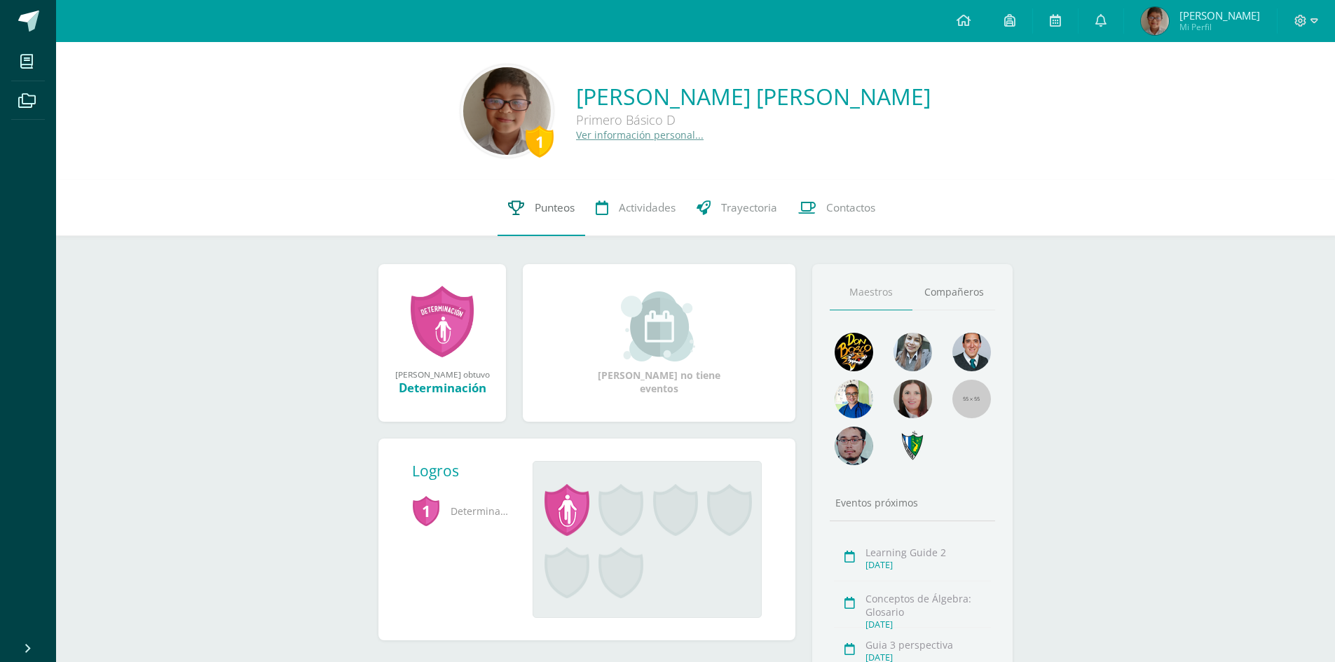
click at [551, 211] on span "Punteos" at bounding box center [555, 207] width 40 height 15
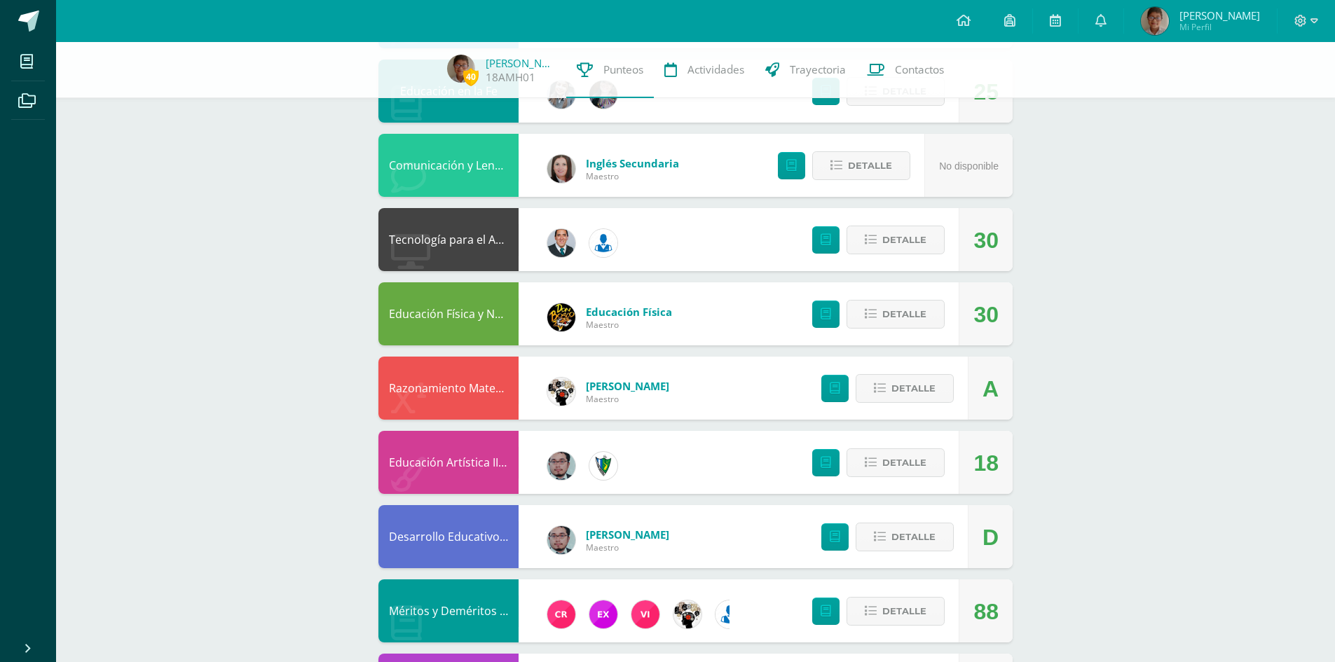
scroll to position [630, 0]
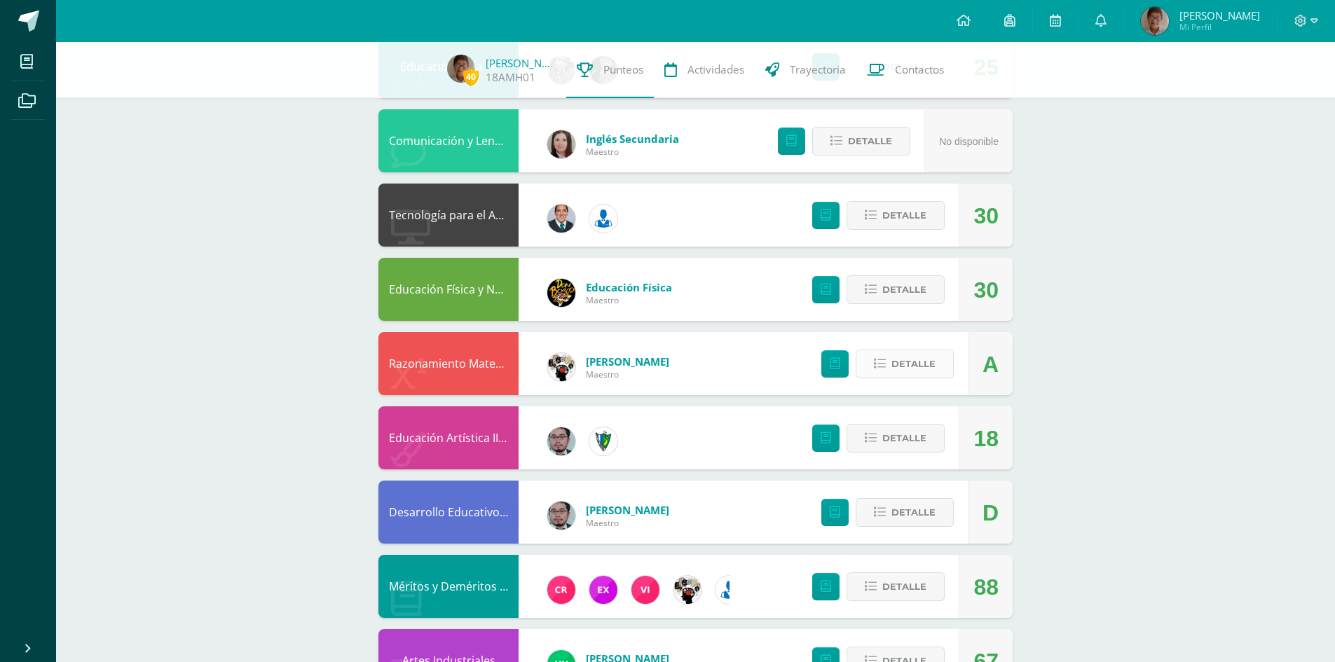
click at [910, 359] on span "Detalle" at bounding box center [913, 364] width 44 height 26
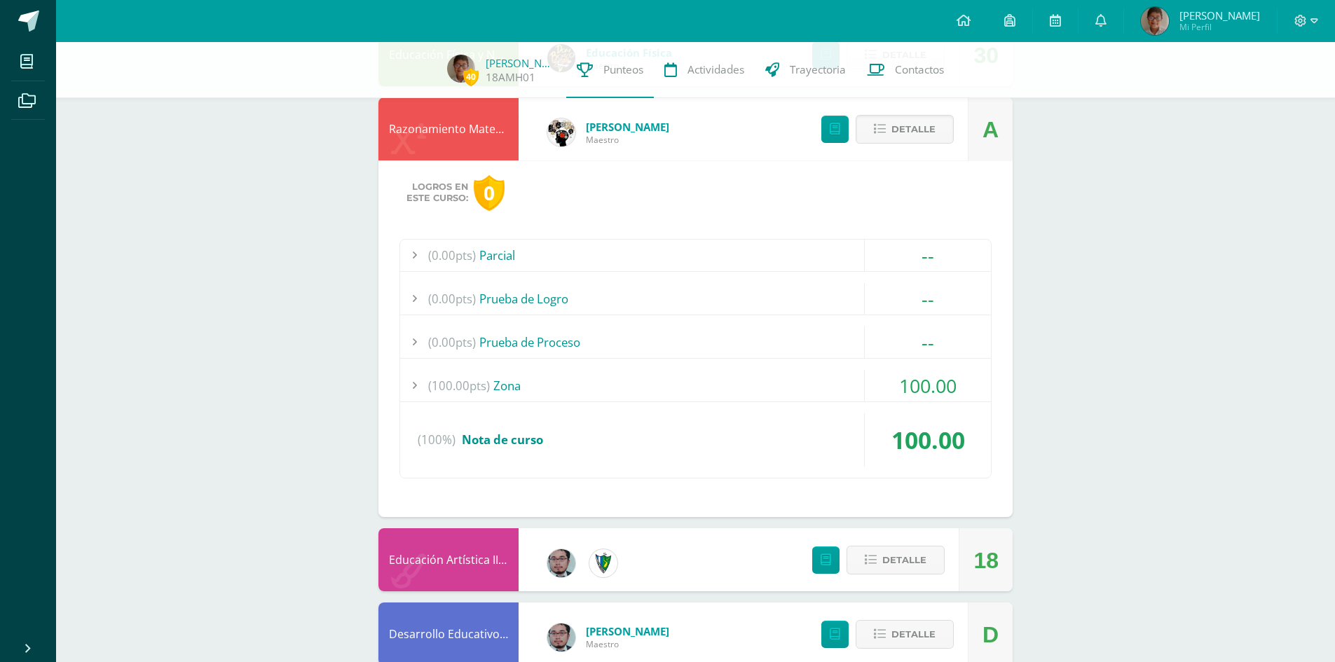
scroll to position [841, 0]
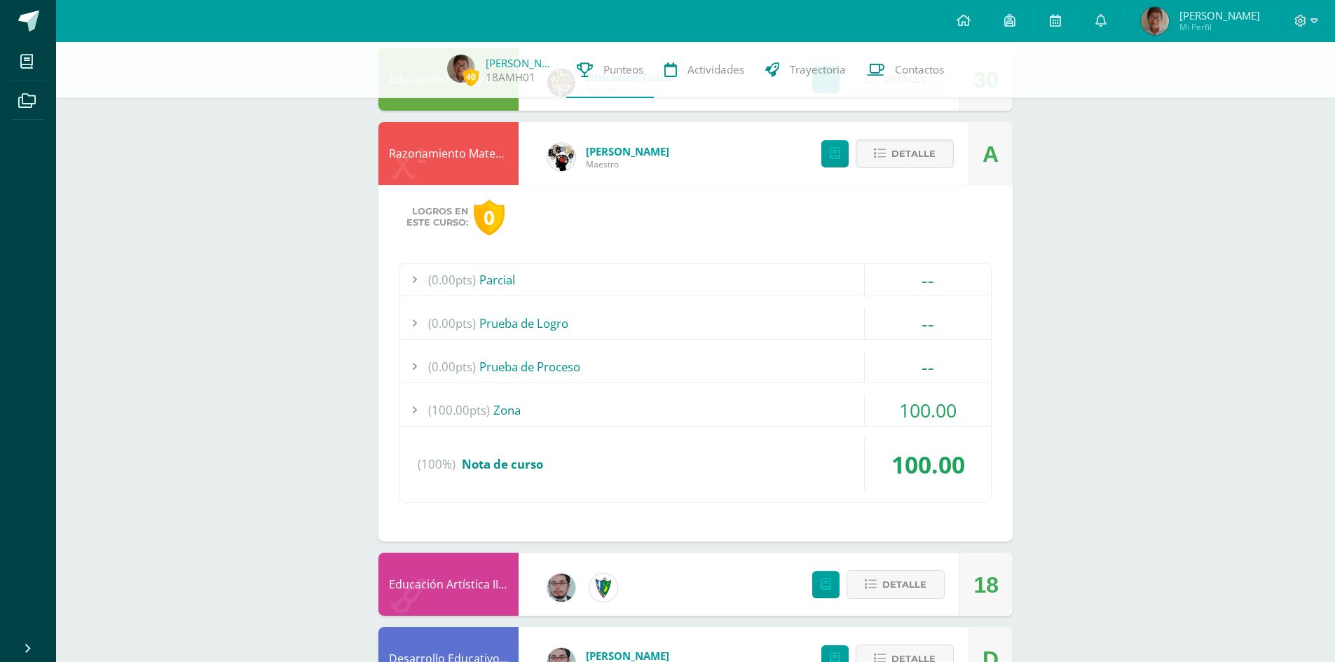
click at [451, 411] on span "(100.00pts)" at bounding box center [459, 410] width 62 height 32
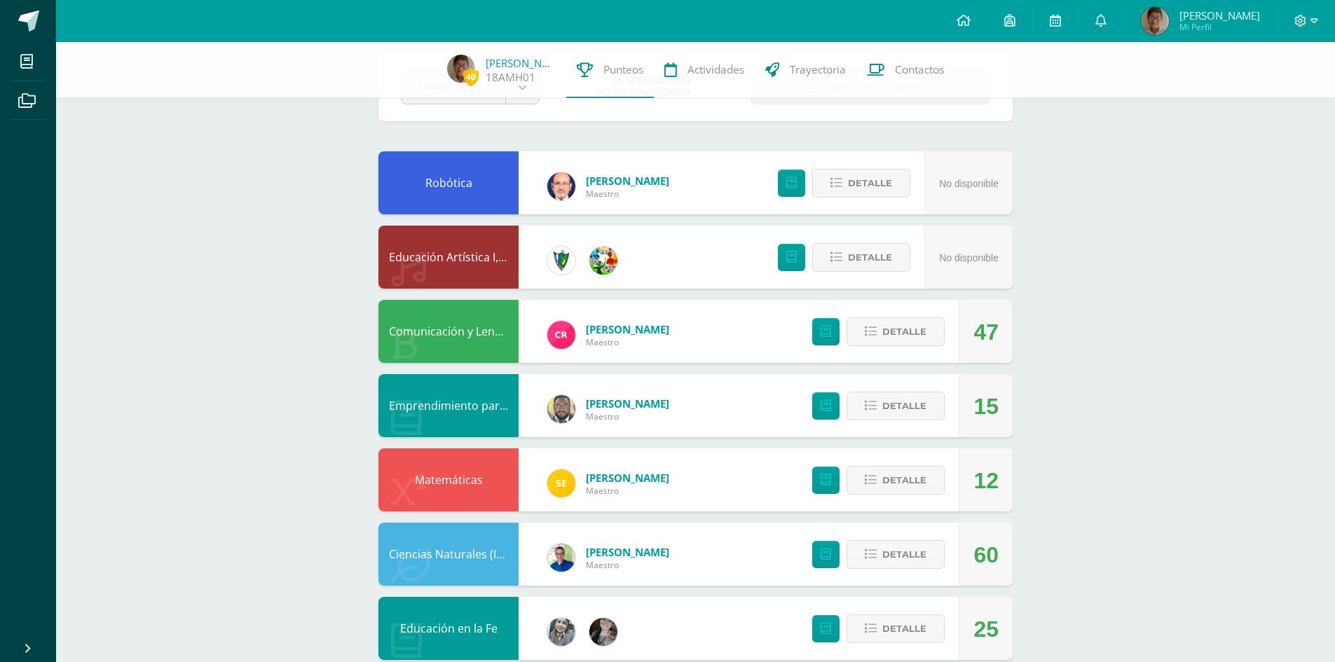
scroll to position [0, 0]
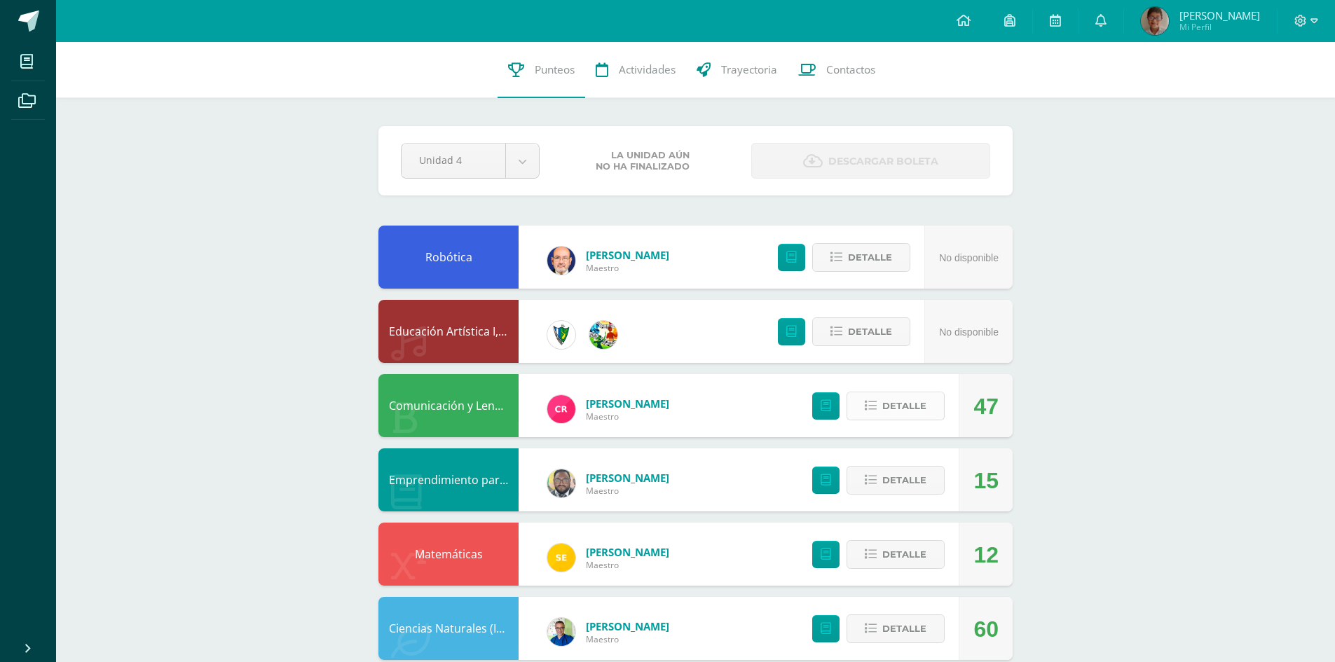
click at [878, 406] on button "Detalle" at bounding box center [895, 406] width 98 height 29
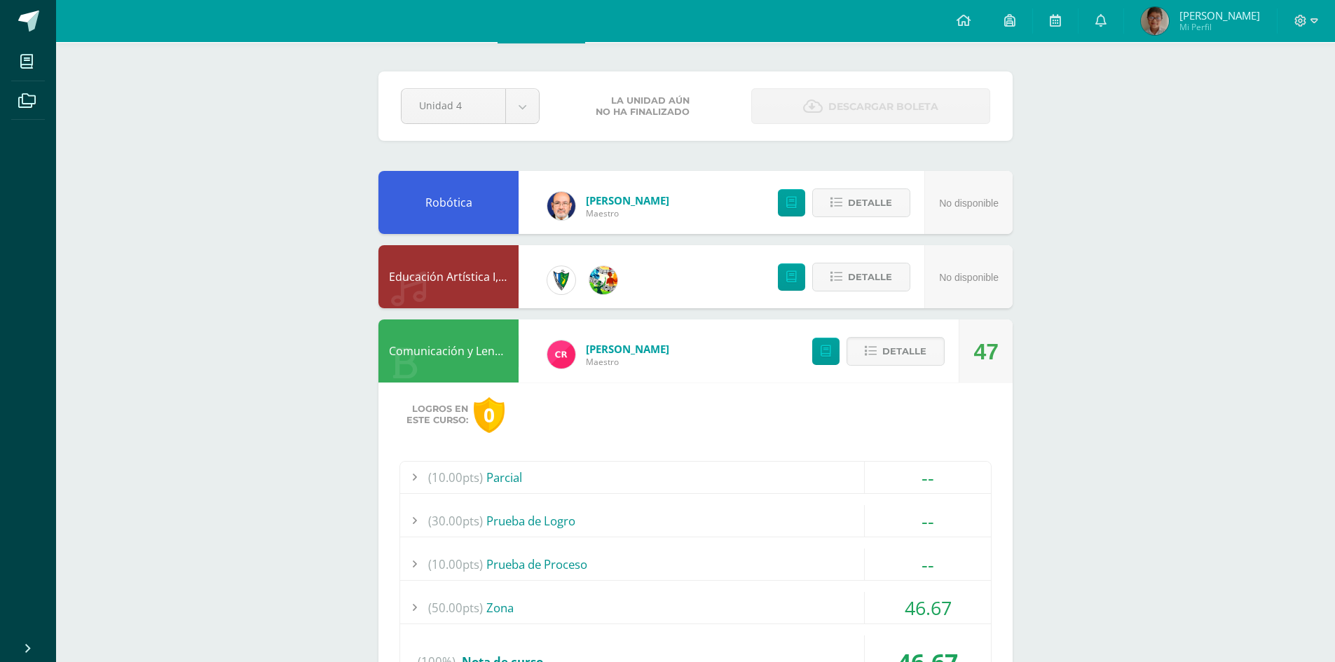
scroll to position [140, 0]
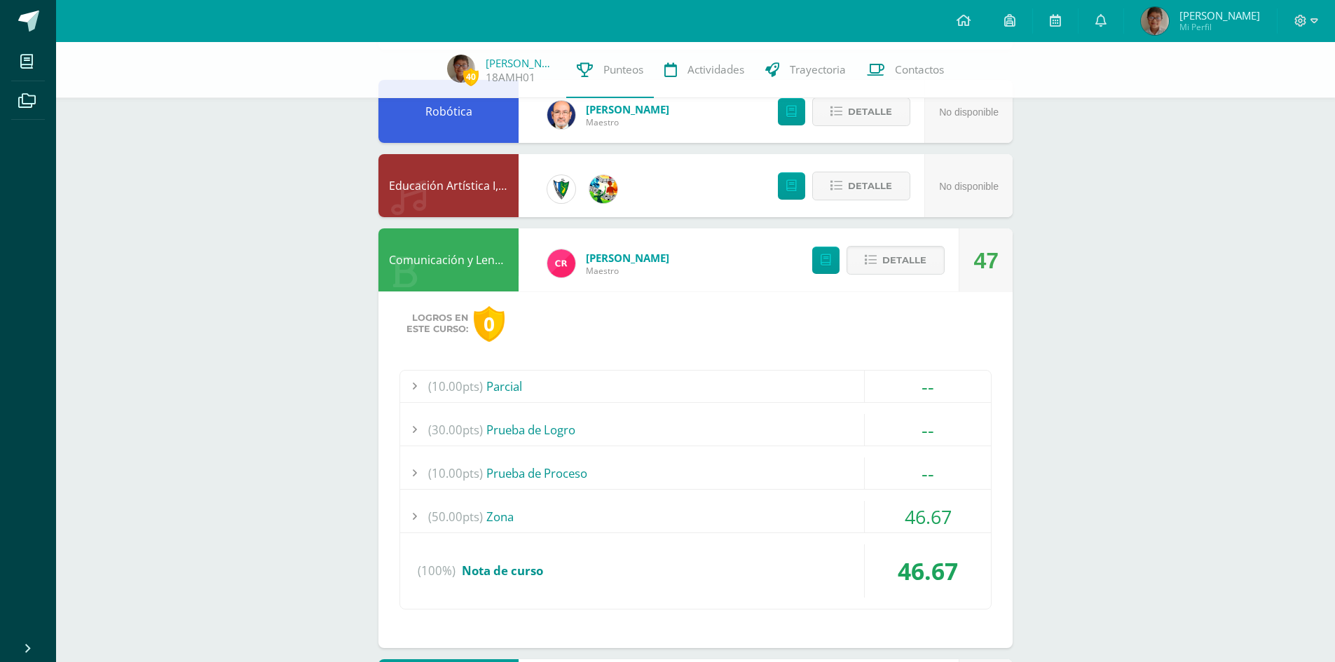
click at [490, 510] on div "(50.00pts) Zona" at bounding box center [695, 517] width 591 height 32
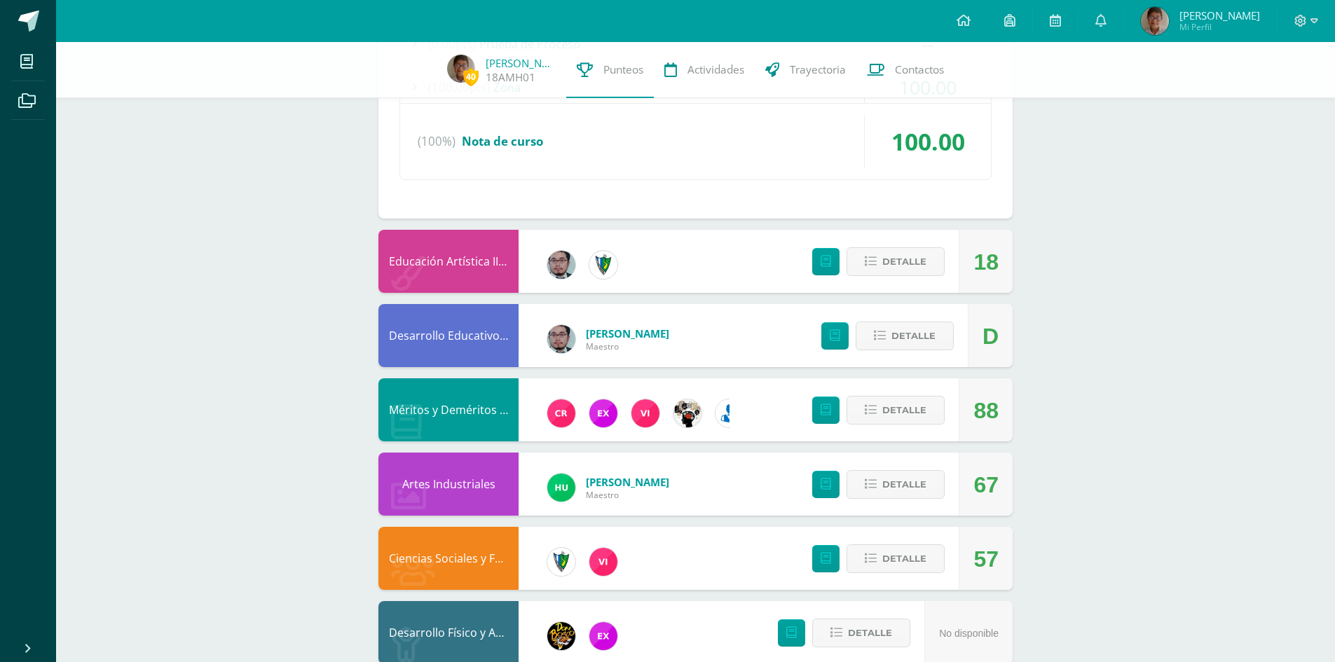
scroll to position [1611, 0]
